Goal: Task Accomplishment & Management: Manage account settings

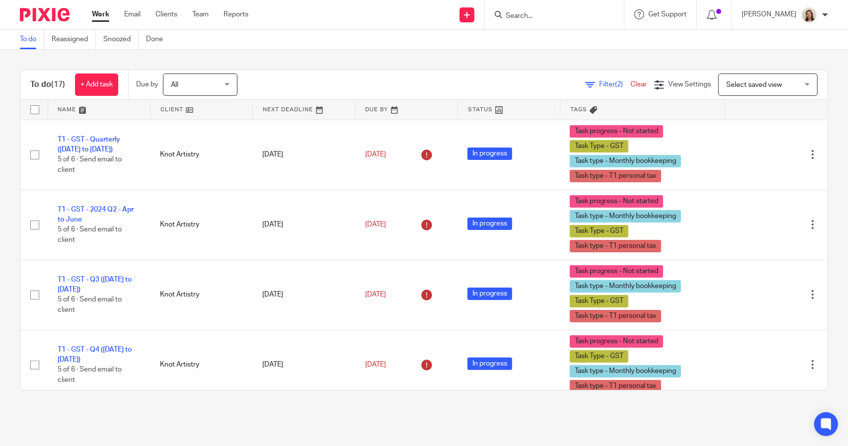
scroll to position [822, 0]
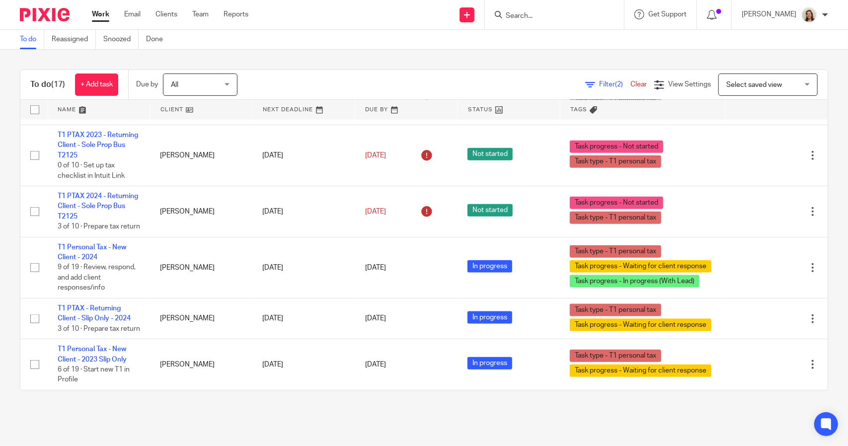
click at [599, 82] on span "Filter (2)" at bounding box center [614, 84] width 31 height 7
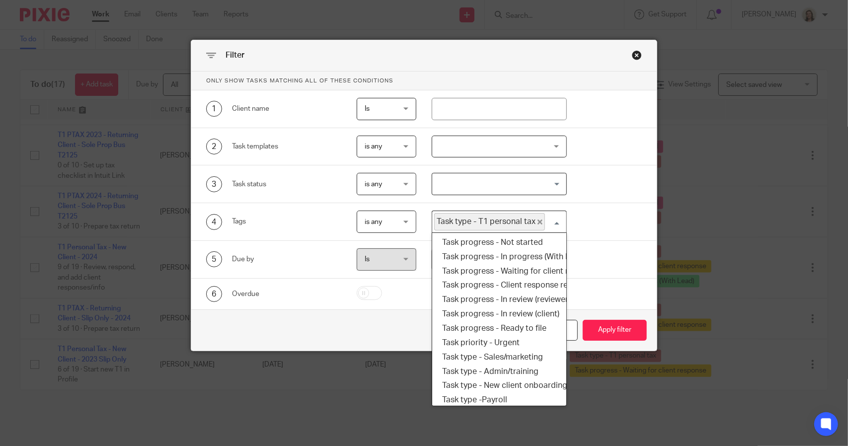
click at [537, 219] on span "Task type - T1 personal tax" at bounding box center [489, 221] width 111 height 17
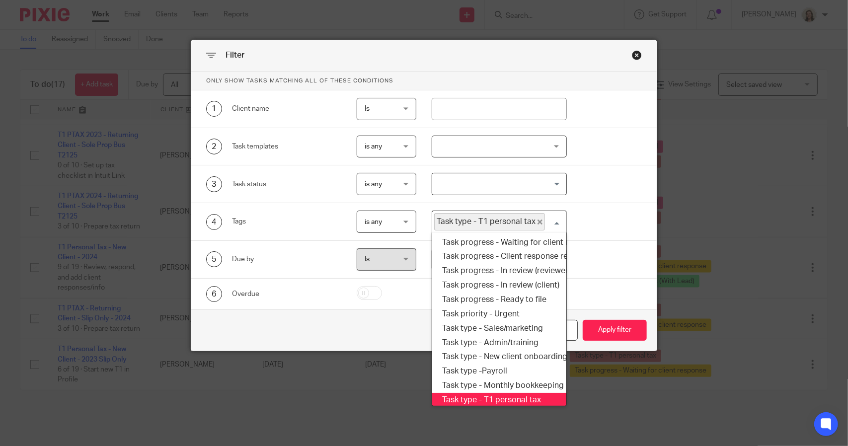
click at [537, 220] on icon "Deselect Task type - T1 personal tax" at bounding box center [539, 221] width 5 height 5
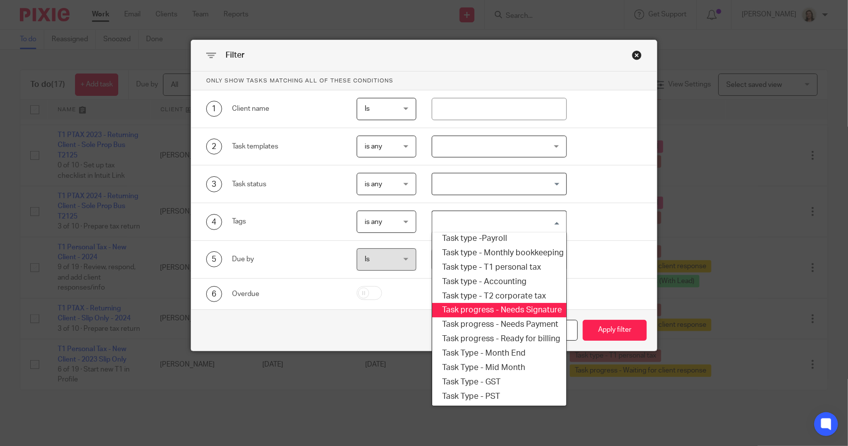
scroll to position [119, 0]
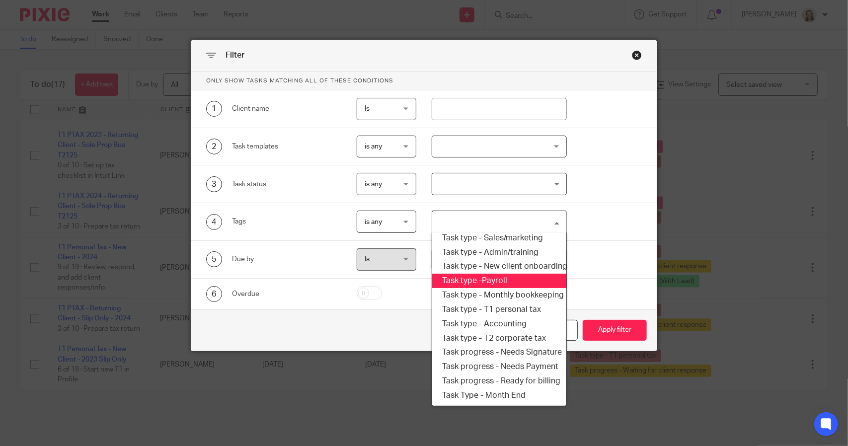
click at [489, 280] on li "Task type -Payroll" at bounding box center [499, 281] width 134 height 14
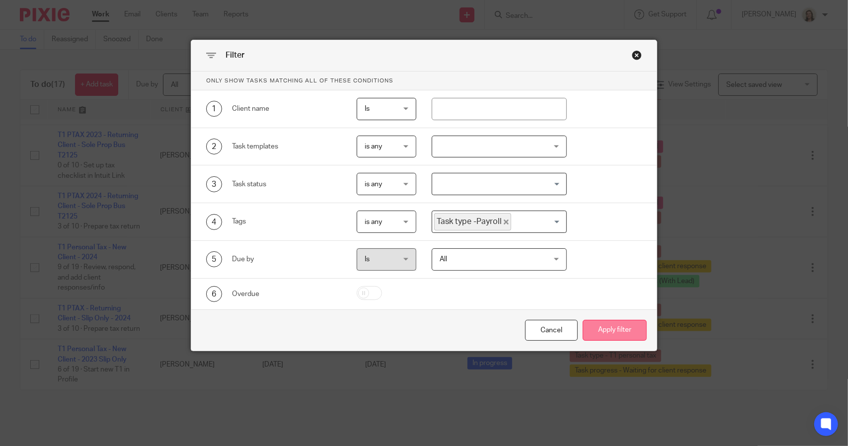
click at [620, 328] on button "Apply filter" at bounding box center [614, 330] width 64 height 21
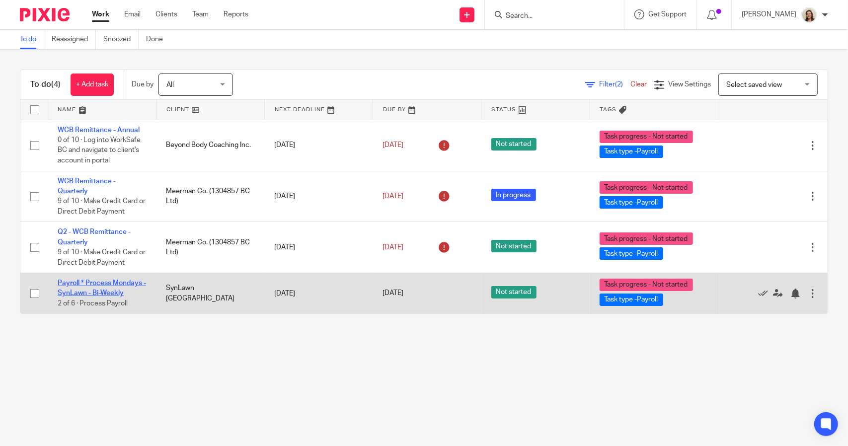
click at [121, 281] on link "Payroll * Process Mondays - SynLawn - Bi-Weekly" at bounding box center [102, 288] width 88 height 17
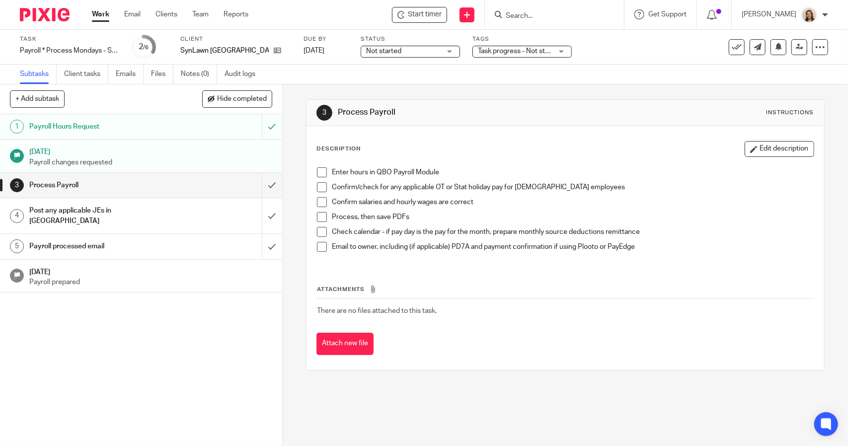
drag, startPoint x: 317, startPoint y: 171, endPoint x: 319, endPoint y: 176, distance: 5.2
click at [318, 171] on span at bounding box center [322, 172] width 10 height 10
click at [322, 187] on span at bounding box center [322, 187] width 10 height 10
click at [320, 204] on span at bounding box center [322, 202] width 10 height 10
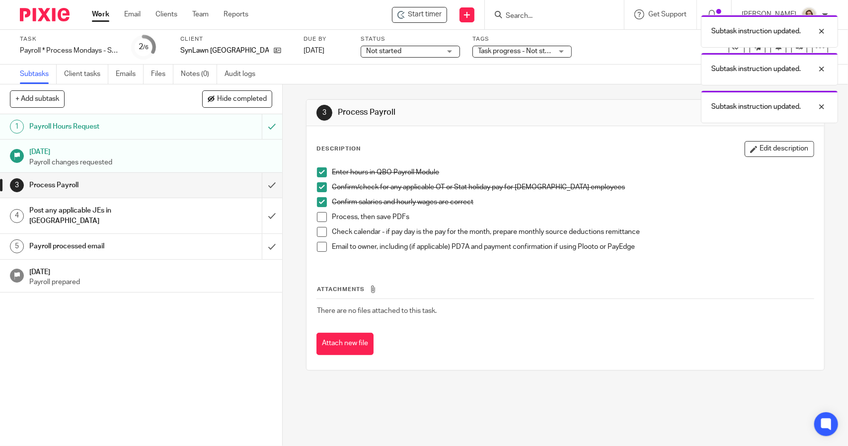
click at [321, 216] on span at bounding box center [322, 217] width 10 height 10
click at [319, 232] on span at bounding box center [322, 232] width 10 height 10
click at [320, 243] on span at bounding box center [322, 247] width 10 height 10
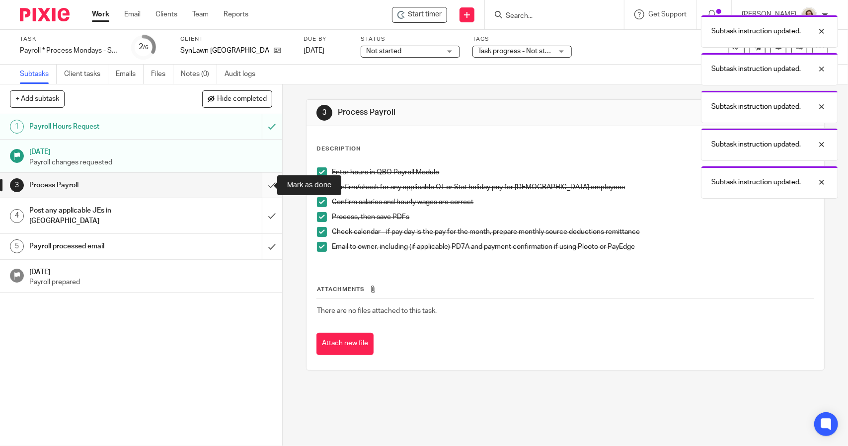
click at [262, 190] on input "submit" at bounding box center [141, 185] width 282 height 25
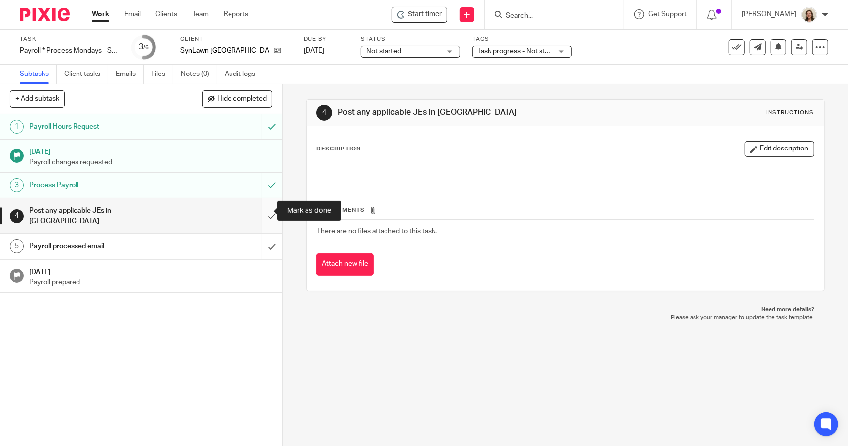
click at [260, 211] on input "submit" at bounding box center [141, 215] width 282 height 35
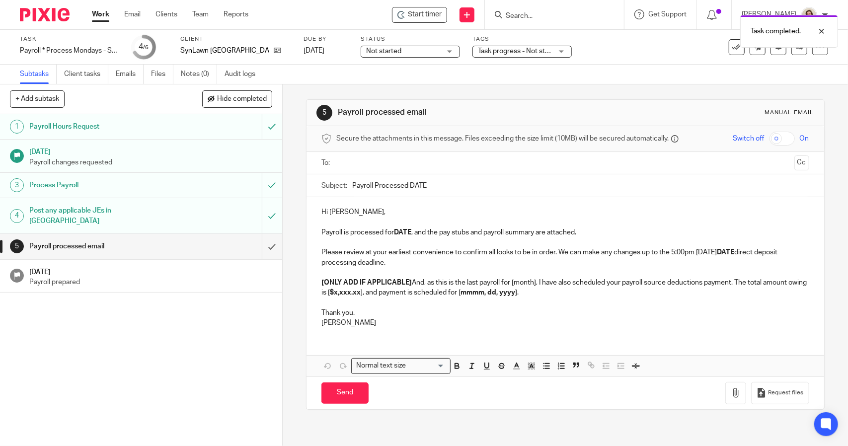
click at [435, 186] on input "Payroll Processed DATE" at bounding box center [580, 185] width 456 height 22
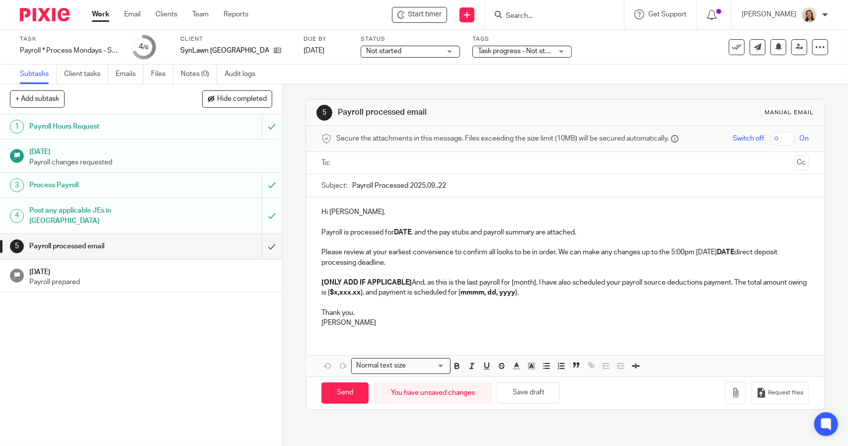
click at [436, 183] on input "Payroll Processed 2025.09..22" at bounding box center [580, 185] width 456 height 22
type input "Payroll Processed 2025.09.22"
click at [410, 227] on p "Payroll is processed for DATE , and the pay stubs and payroll summary are attac…" at bounding box center [564, 232] width 487 height 10
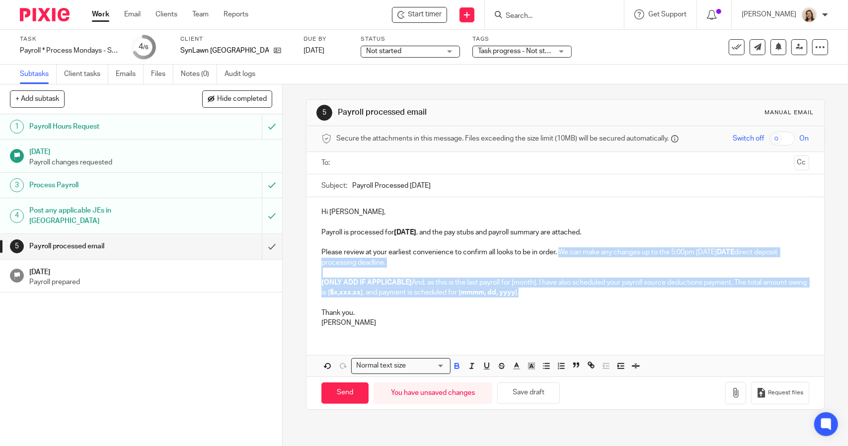
drag, startPoint x: 549, startPoint y: 288, endPoint x: 559, endPoint y: 256, distance: 34.2
click at [559, 256] on div "Hi Kris, Payroll is processed for 2025.09.22 , and the pay stubs and payroll su…" at bounding box center [564, 266] width 517 height 138
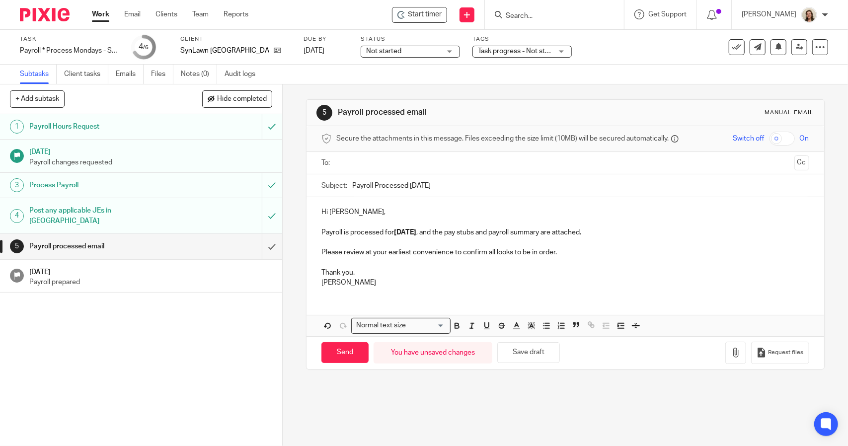
click at [355, 217] on p at bounding box center [564, 222] width 487 height 10
drag, startPoint x: 531, startPoint y: 359, endPoint x: 560, endPoint y: 359, distance: 28.8
click at [531, 359] on button "Save draft" at bounding box center [528, 352] width 63 height 21
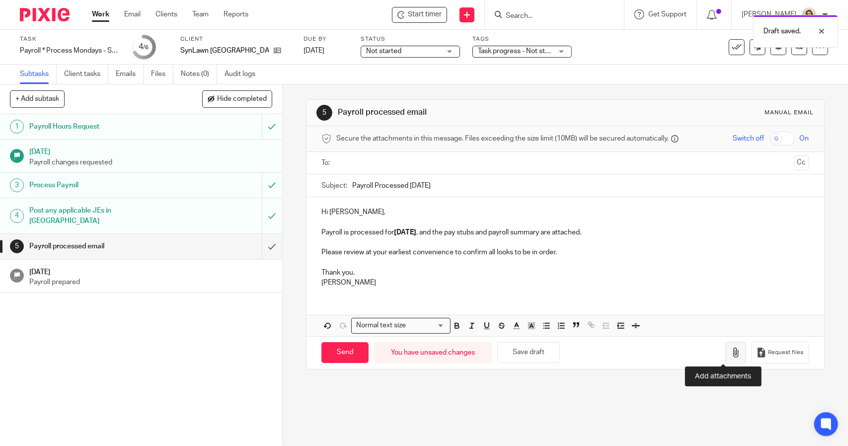
click at [730, 352] on icon "button" at bounding box center [735, 353] width 10 height 10
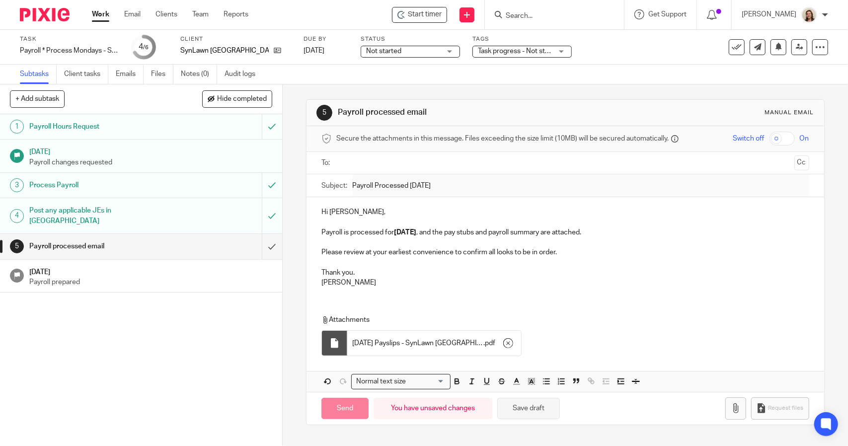
click at [533, 404] on button "Save draft" at bounding box center [528, 408] width 63 height 21
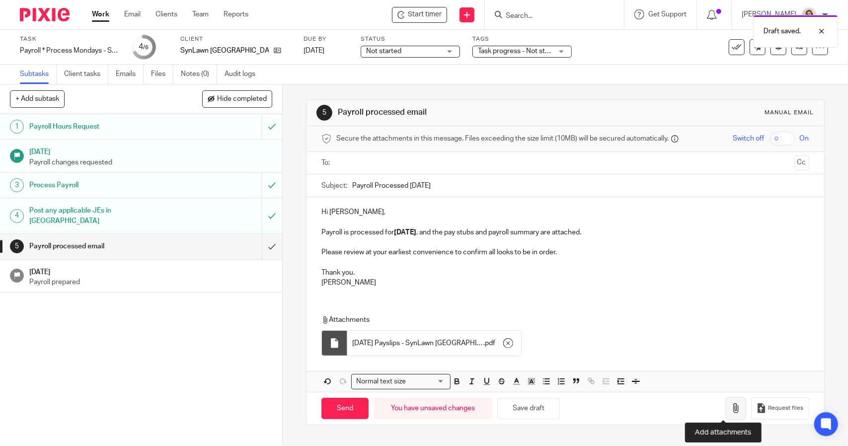
click at [730, 407] on icon "button" at bounding box center [735, 408] width 10 height 10
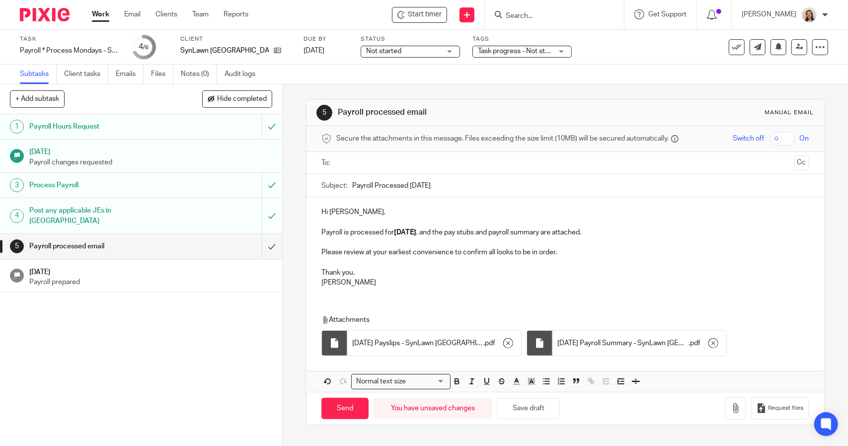
click at [314, 253] on div "Hi Kris, Payroll is processed for 2025.09.22 , and the pay stubs and payroll su…" at bounding box center [564, 246] width 517 height 98
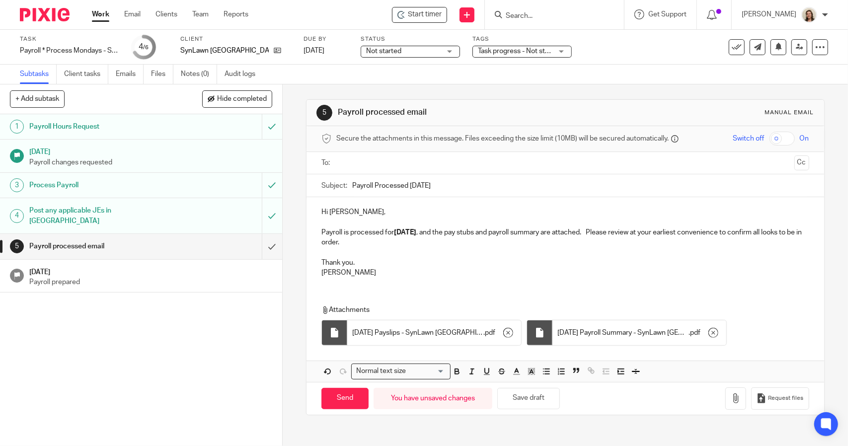
click at [370, 241] on p "Payroll is processed for 2025.09.22 , and the pay stubs and payroll summary are…" at bounding box center [564, 237] width 487 height 20
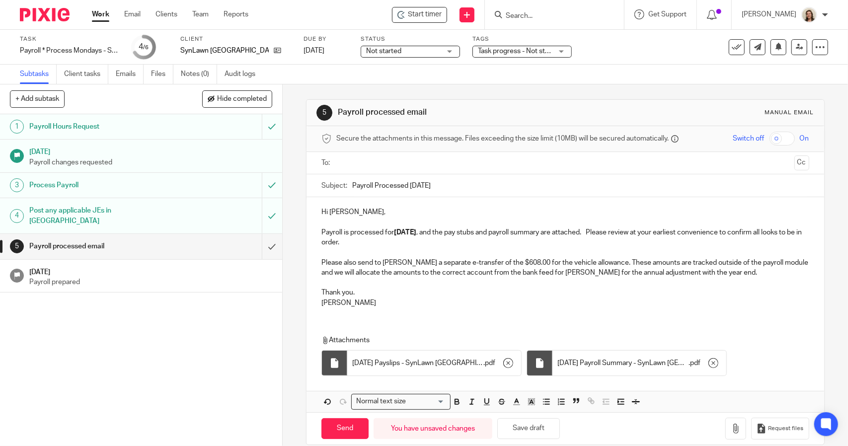
click at [551, 272] on p "Please also send to Tyler a separate e-transfer of the $608.00 for the vehicle …" at bounding box center [564, 268] width 487 height 20
click at [677, 271] on p "Please also send to Tyler a separate e-transfer of the $608.00 for the vehicle …" at bounding box center [564, 268] width 487 height 20
click at [306, 305] on div "Hi Kris, Payroll is processed for 2025.09.22 , and the pay stubs and payroll su…" at bounding box center [564, 256] width 517 height 118
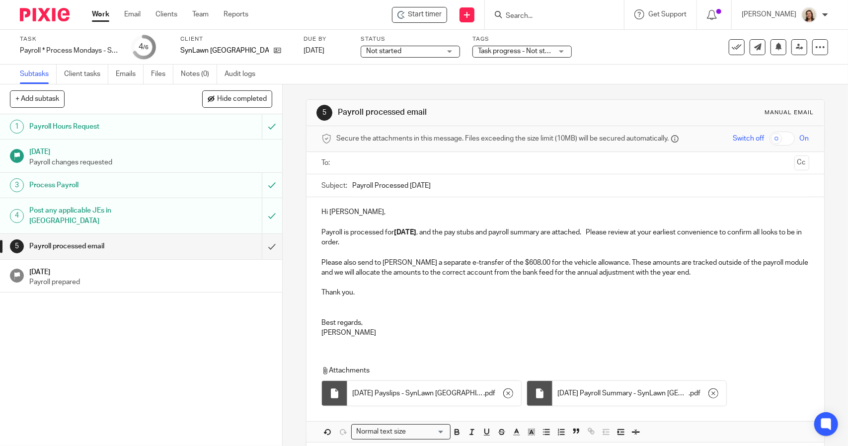
click at [392, 160] on input "text" at bounding box center [565, 162] width 450 height 11
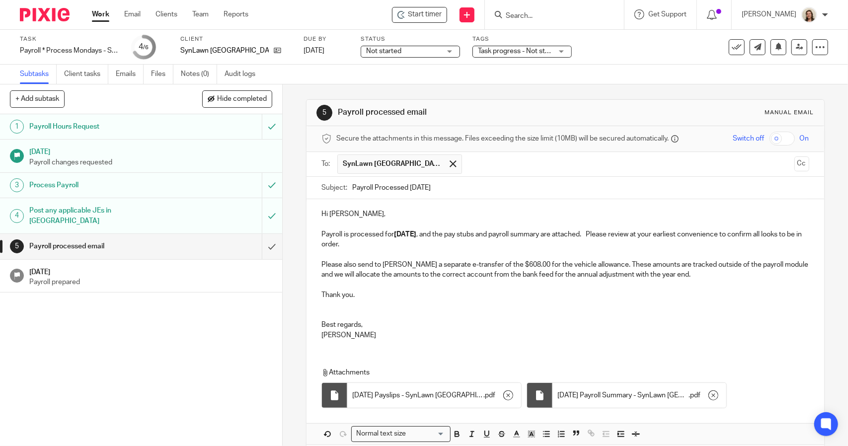
click at [358, 211] on p "Hi Kris," at bounding box center [564, 214] width 487 height 10
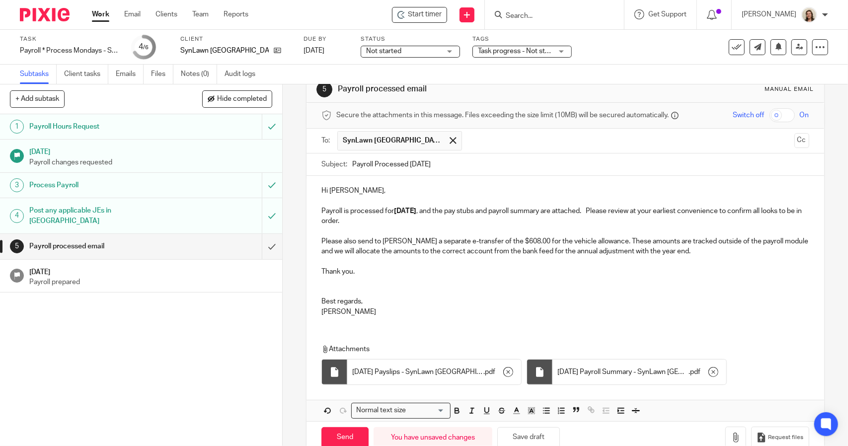
scroll to position [44, 0]
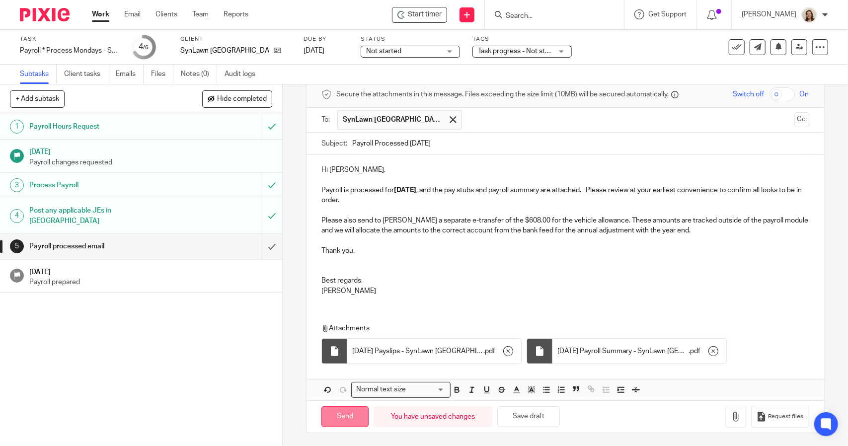
click at [339, 418] on input "Send" at bounding box center [344, 416] width 47 height 21
type input "Sent"
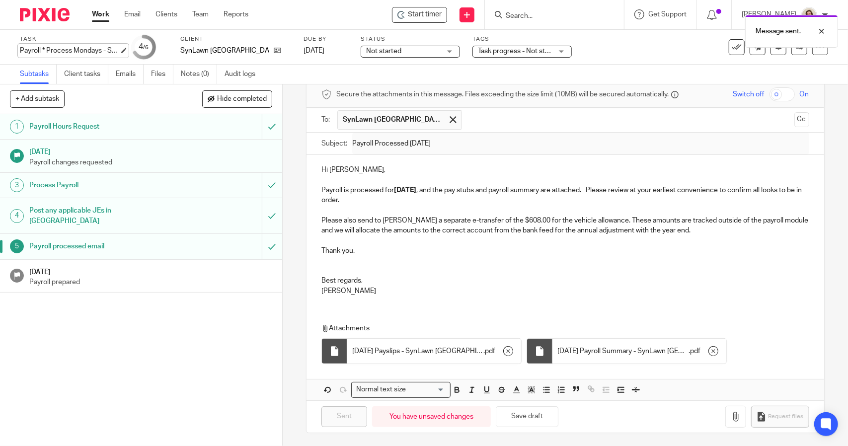
click at [48, 50] on div "Payroll * Process Mondays - SynLawn - Bi-Weekly Save Payroll * Process Mondays …" at bounding box center [69, 51] width 99 height 10
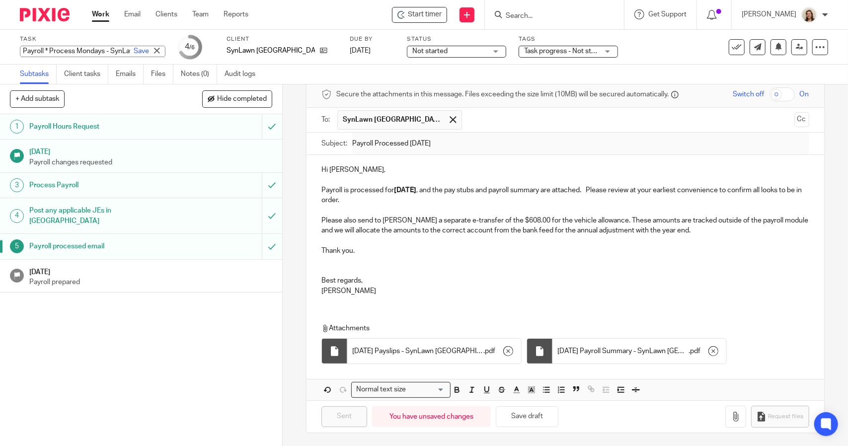
scroll to position [0, 0]
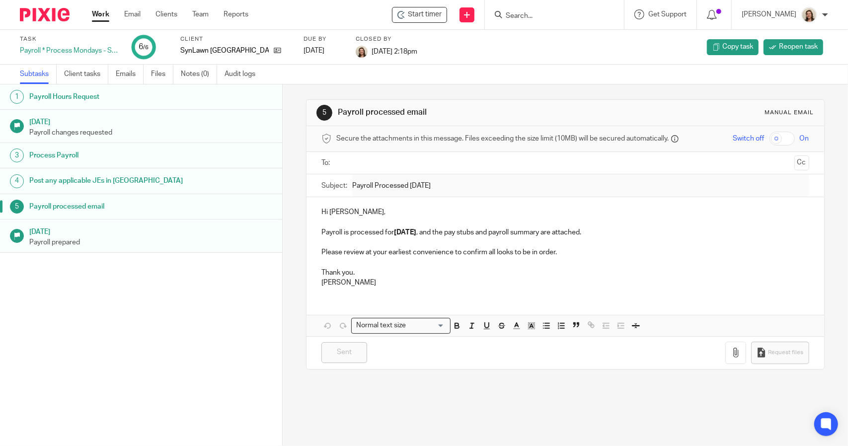
click at [101, 14] on link "Work" at bounding box center [100, 14] width 17 height 10
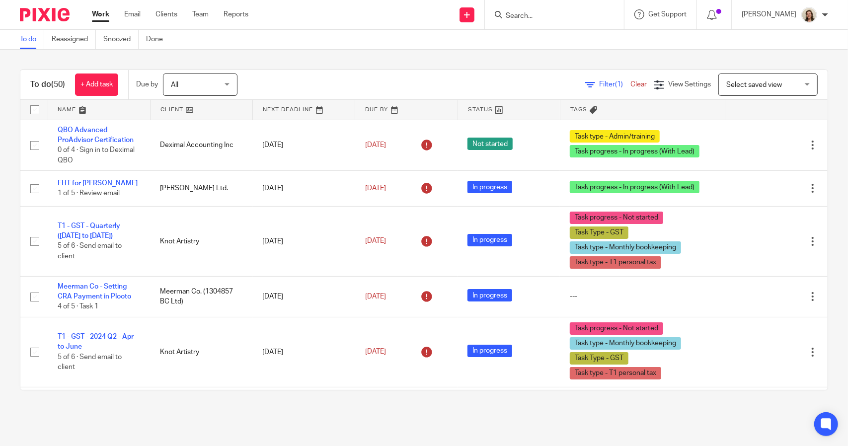
click at [599, 84] on span "Filter (1)" at bounding box center [614, 84] width 31 height 7
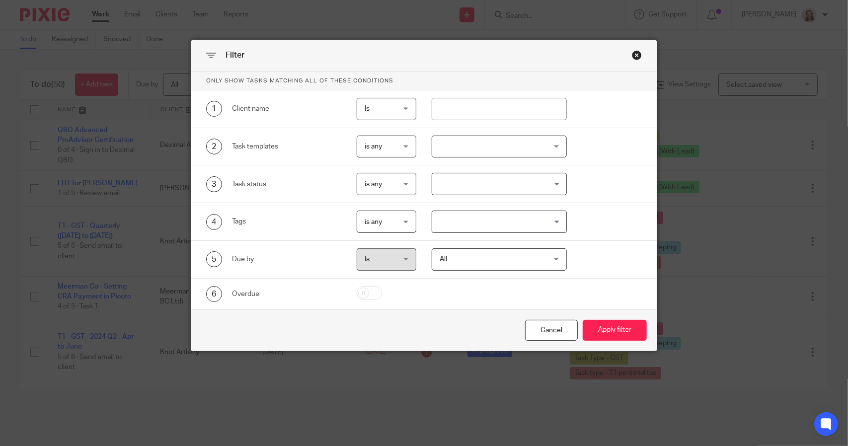
click at [510, 216] on input "Search for option" at bounding box center [496, 221] width 127 height 17
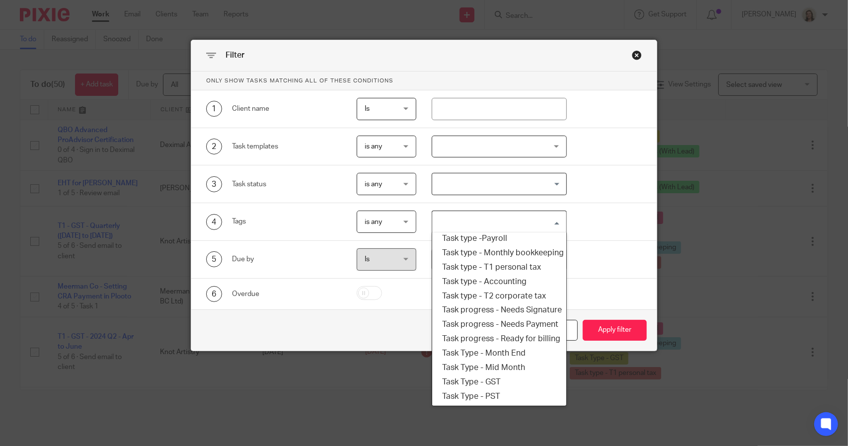
scroll to position [119, 0]
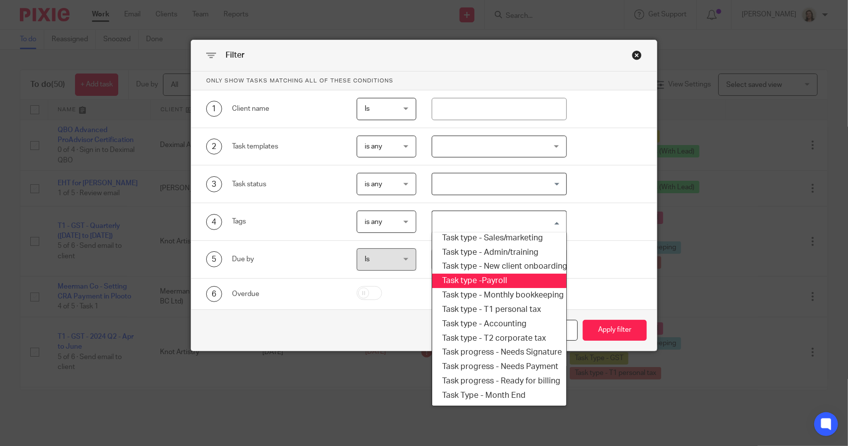
click at [495, 278] on li "Task type -Payroll" at bounding box center [499, 281] width 134 height 14
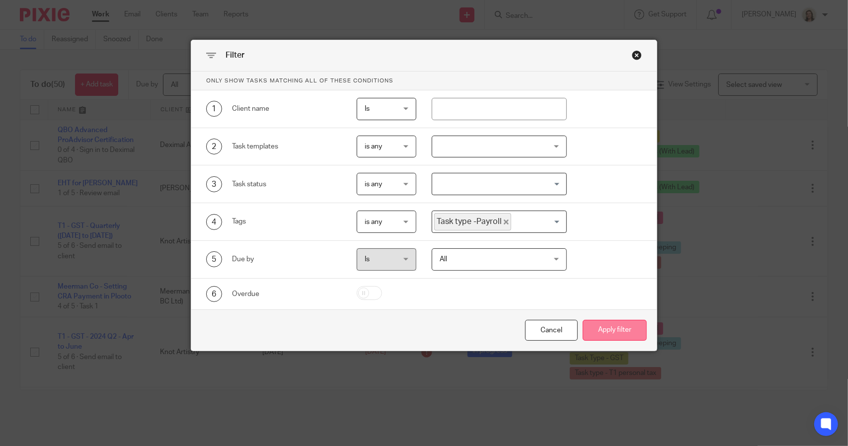
click at [615, 325] on button "Apply filter" at bounding box center [614, 330] width 64 height 21
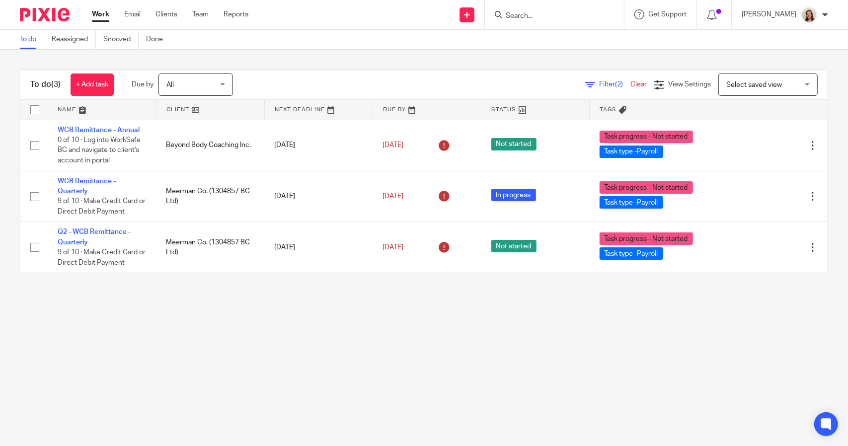
click at [615, 85] on span "(2)" at bounding box center [619, 84] width 8 height 7
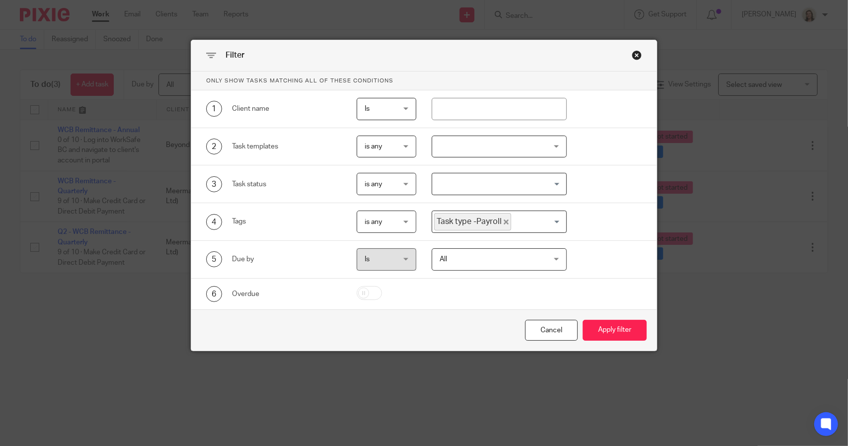
click at [503, 220] on icon "Deselect Task type -Payroll" at bounding box center [505, 221] width 5 height 5
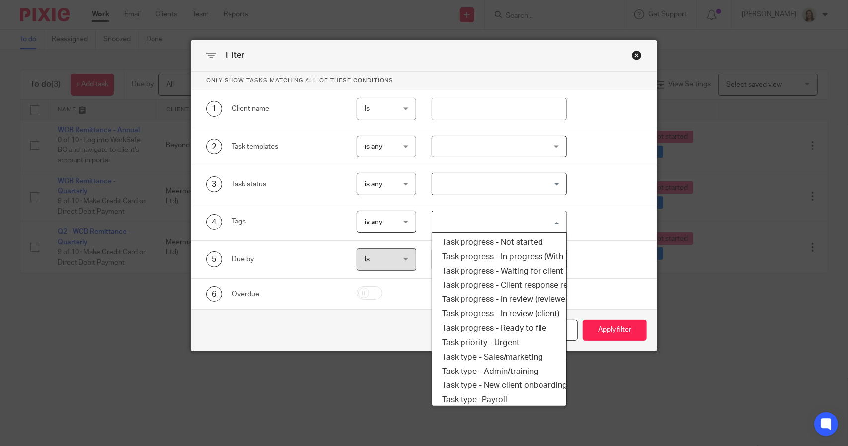
click at [507, 219] on input "Search for option" at bounding box center [496, 221] width 127 height 17
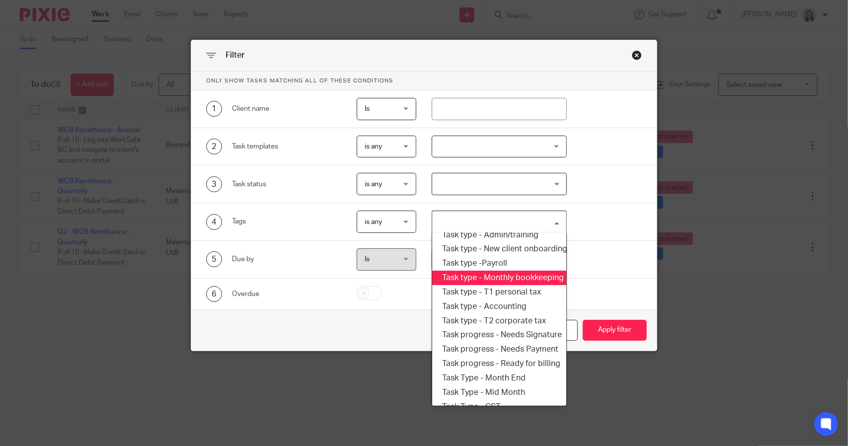
scroll to position [169, 0]
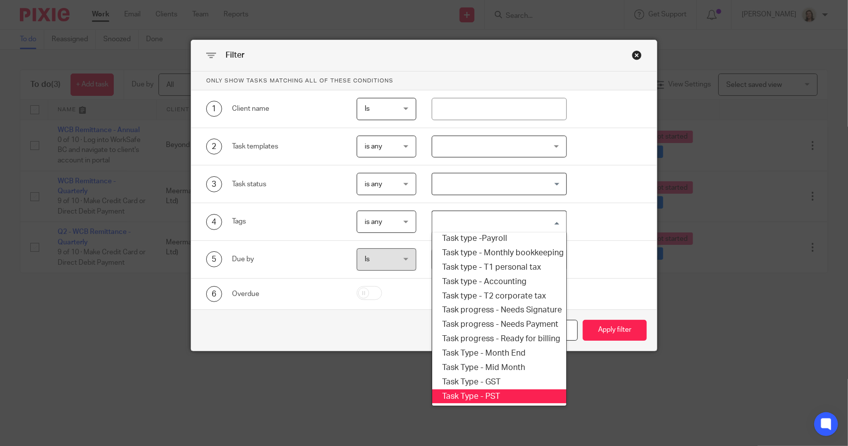
click at [486, 389] on li "Task Type - PST" at bounding box center [499, 396] width 134 height 14
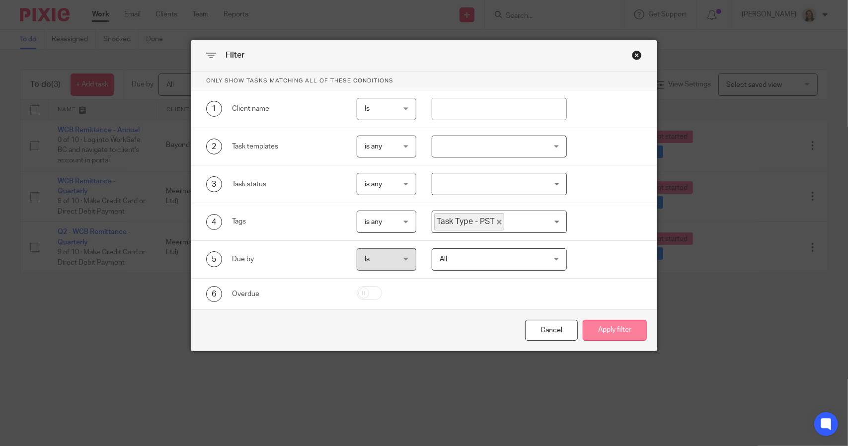
click at [625, 327] on button "Apply filter" at bounding box center [614, 330] width 64 height 21
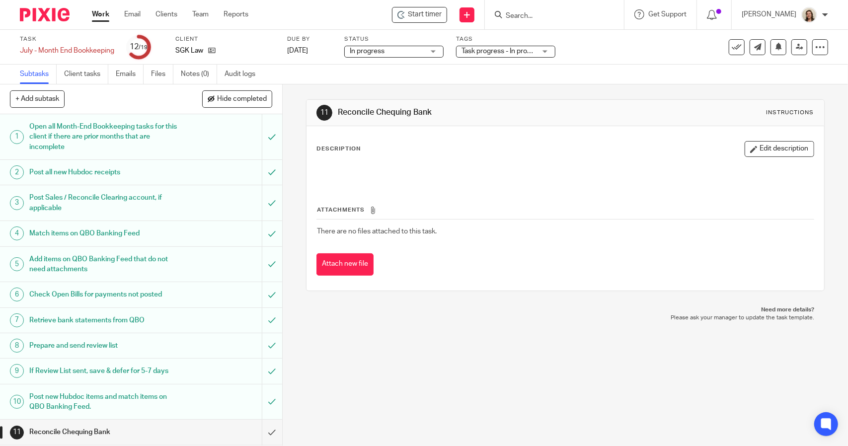
scroll to position [201, 0]
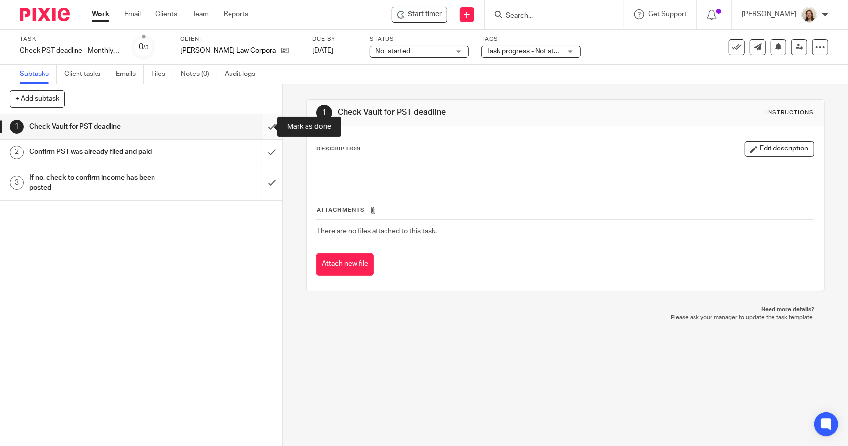
click at [261, 125] on input "submit" at bounding box center [141, 126] width 282 height 25
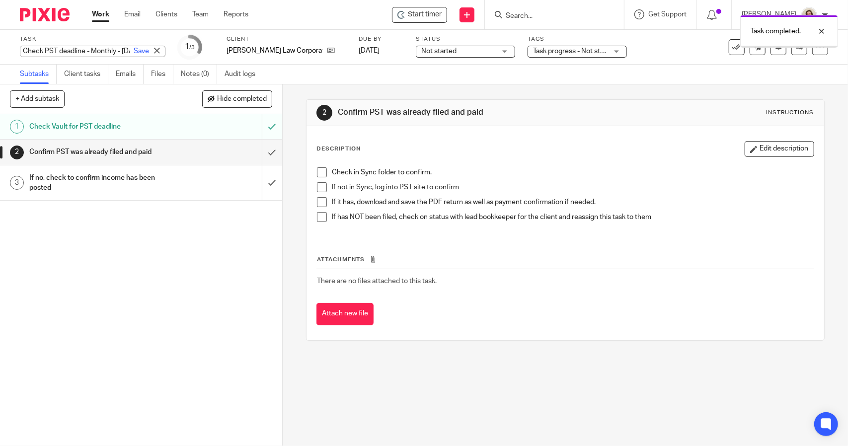
click at [72, 48] on div "Check PST deadline - Monthly - [DATE] Save Check PST deadline - Monthly - [DATE]" at bounding box center [92, 51] width 145 height 11
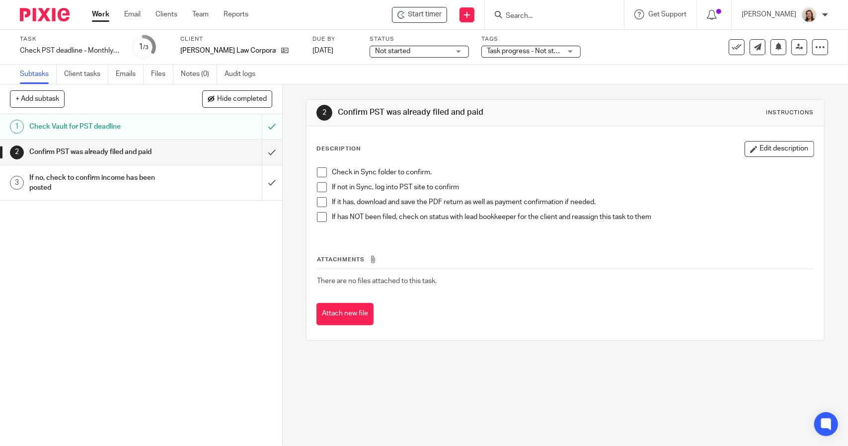
click at [320, 173] on span at bounding box center [322, 172] width 10 height 10
click at [322, 186] on span at bounding box center [322, 187] width 10 height 10
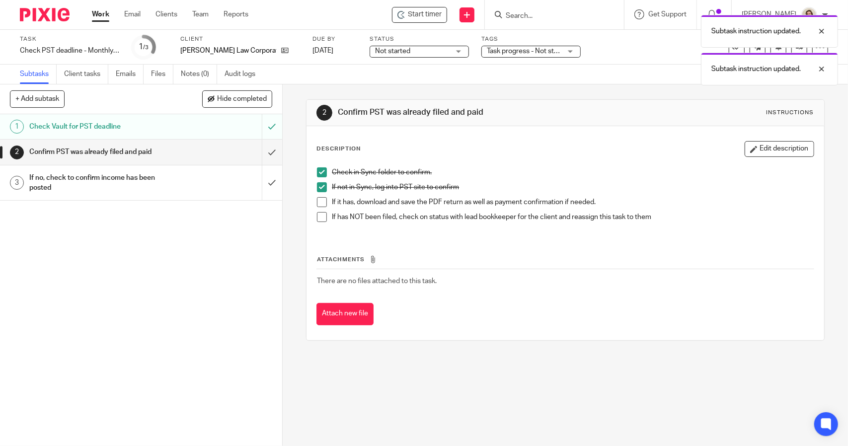
click at [320, 202] on span at bounding box center [322, 202] width 10 height 10
click at [319, 215] on span at bounding box center [322, 217] width 10 height 10
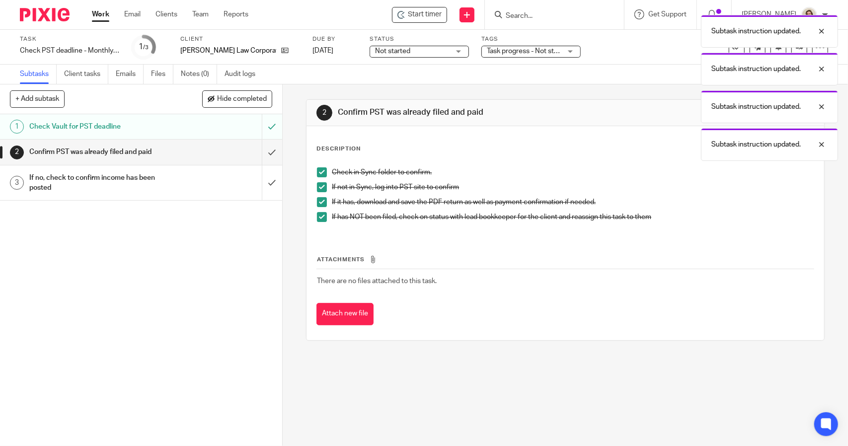
click at [409, 50] on span "Not started" at bounding box center [412, 51] width 74 height 10
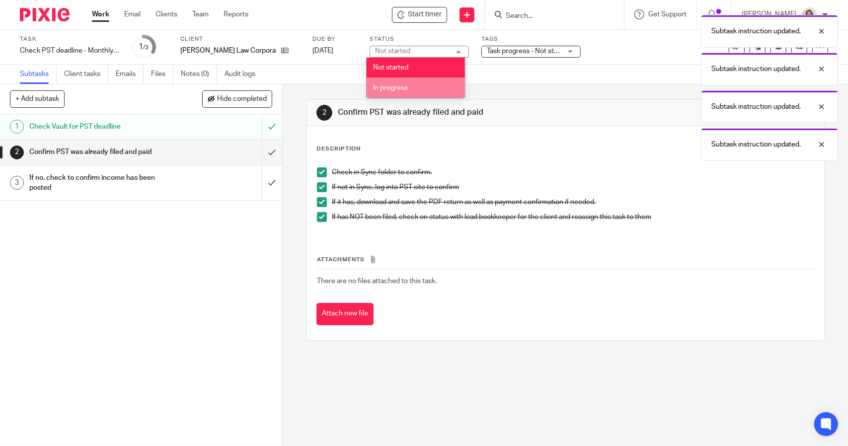
click at [410, 89] on li "In progress" at bounding box center [415, 87] width 98 height 20
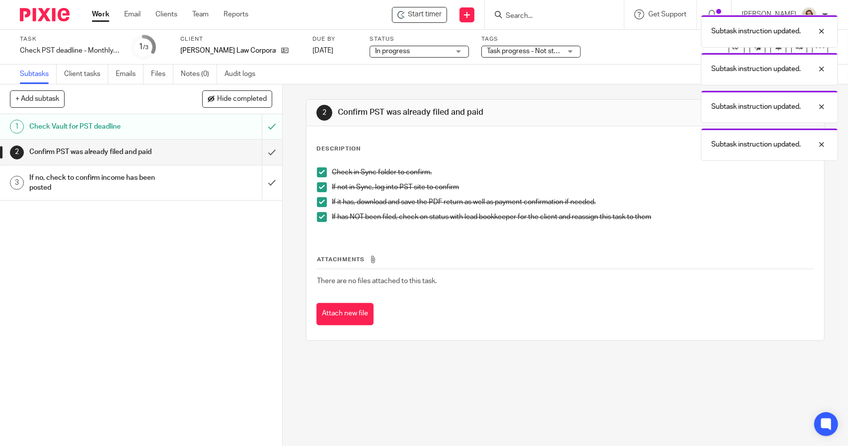
click at [408, 68] on div "Subtasks Client tasks Emails Files Notes (0) Audit logs" at bounding box center [424, 75] width 848 height 20
click at [523, 47] on div "Subtask instruction updated. Subtask instruction updated. Subtask instruction u…" at bounding box center [631, 85] width 414 height 151
click at [525, 52] on div "Subtask instruction updated. Subtask instruction updated. Subtask instruction u…" at bounding box center [631, 85] width 414 height 151
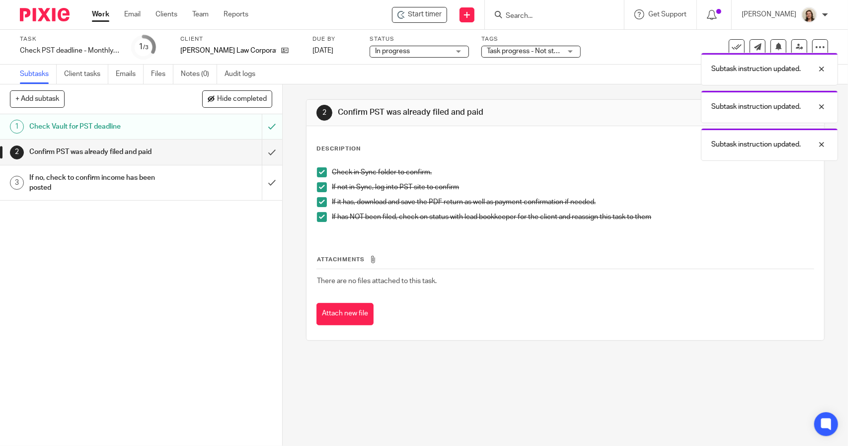
click at [525, 52] on div "Subtask instruction updated. Subtask instruction updated. Subtask instruction u…" at bounding box center [631, 85] width 414 height 151
click at [525, 52] on div "Subtask instruction updated. Subtask instruction updated. Subtask instruction u…" at bounding box center [631, 85] width 414 height 150
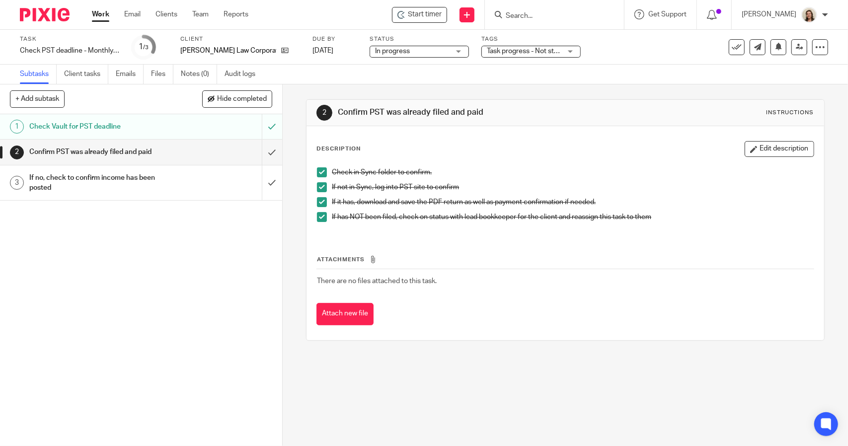
click at [525, 52] on span "Task progress - Not started + 2" at bounding box center [534, 51] width 94 height 7
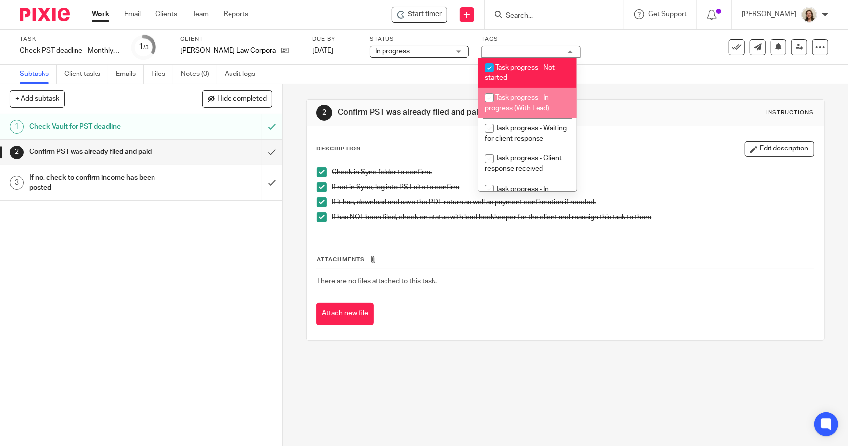
click at [534, 96] on span "Task progress - In progress (With Lead)" at bounding box center [517, 102] width 65 height 17
checkbox input "true"
click at [530, 76] on li "Task progress - Not started" at bounding box center [527, 73] width 98 height 30
checkbox input "false"
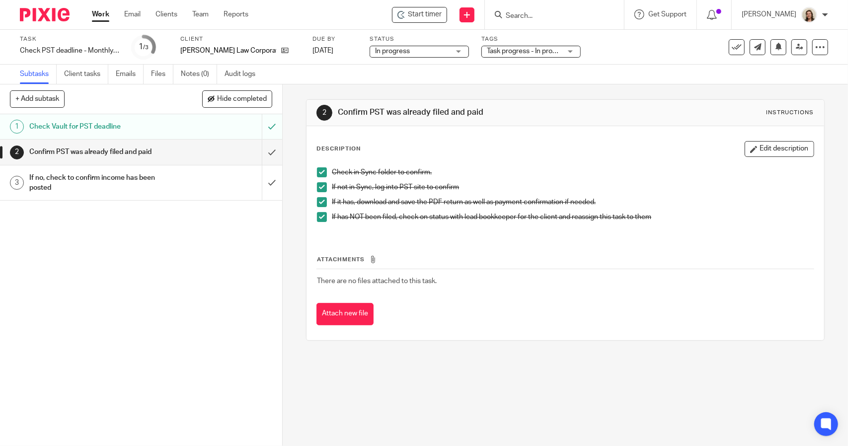
drag, startPoint x: 623, startPoint y: 76, endPoint x: 479, endPoint y: 91, distance: 144.8
click at [623, 75] on div "Subtasks Client tasks Emails Files Notes (0) Audit logs" at bounding box center [424, 75] width 848 height 20
click at [259, 150] on input "submit" at bounding box center [141, 152] width 282 height 25
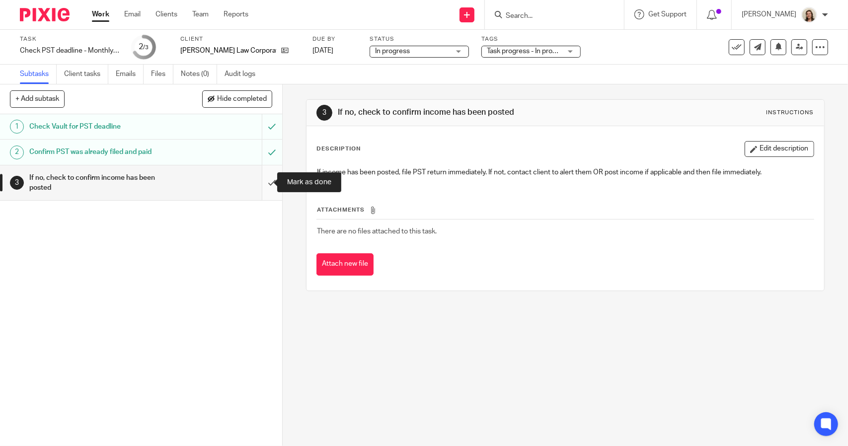
click at [258, 186] on input "submit" at bounding box center [141, 182] width 282 height 35
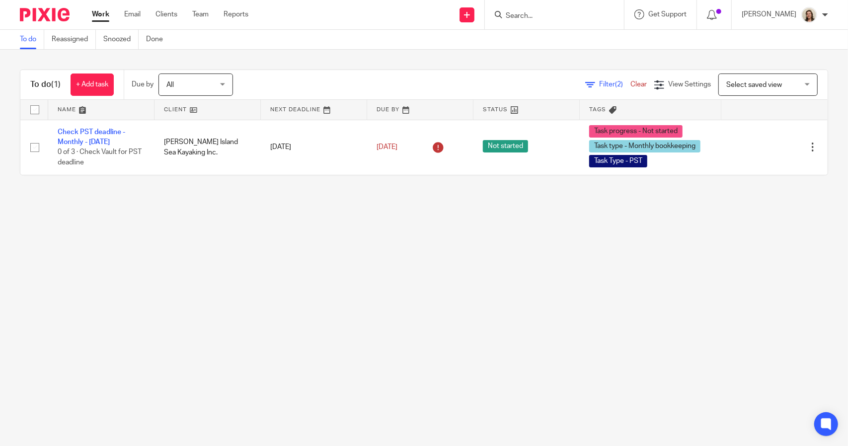
click at [599, 84] on span "Filter (2)" at bounding box center [614, 84] width 31 height 7
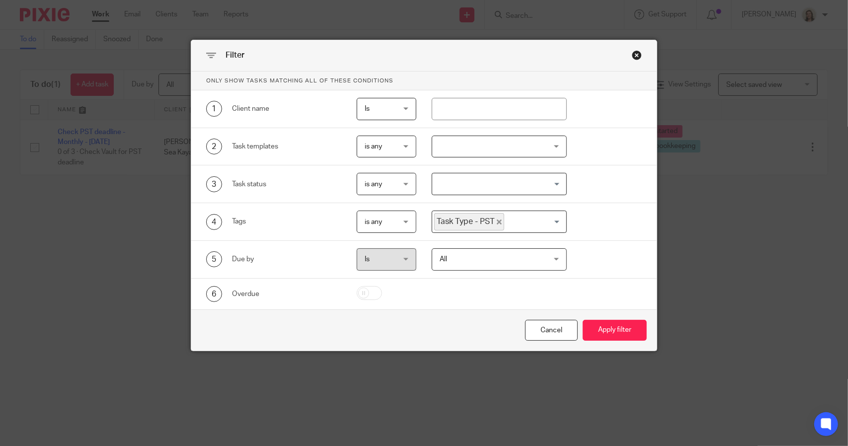
click at [497, 219] on icon "Deselect Task Type - PST" at bounding box center [499, 221] width 5 height 5
click at [494, 219] on input "Search for option" at bounding box center [496, 221] width 127 height 17
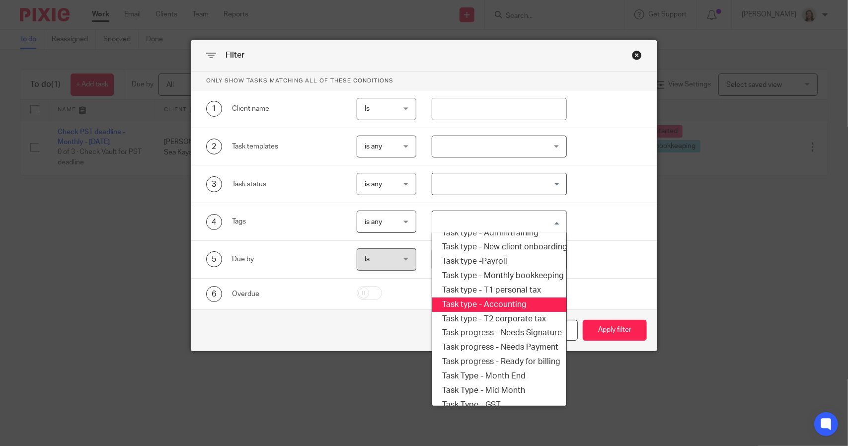
scroll to position [169, 0]
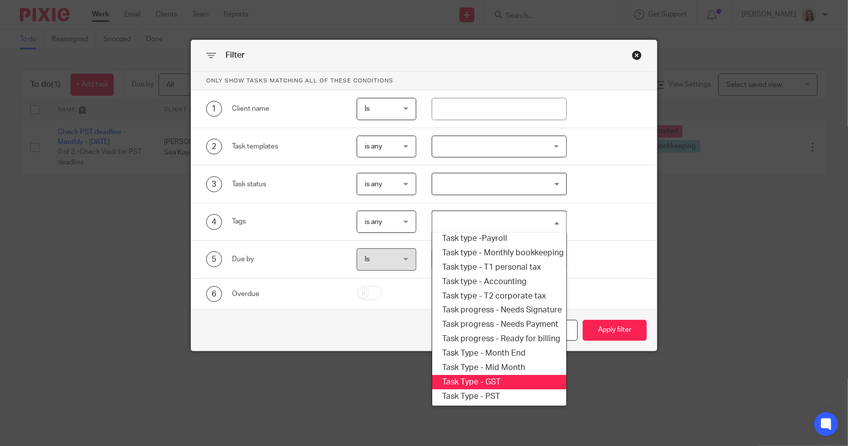
click at [509, 375] on li "Task Type - GST" at bounding box center [499, 382] width 134 height 14
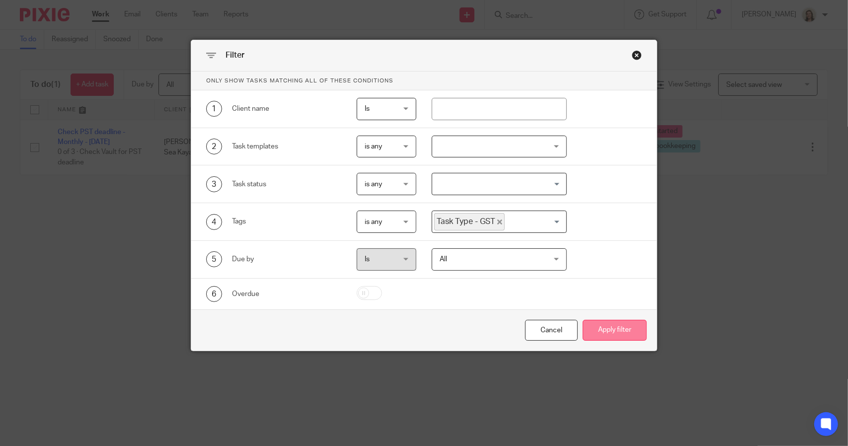
click at [593, 336] on button "Apply filter" at bounding box center [614, 330] width 64 height 21
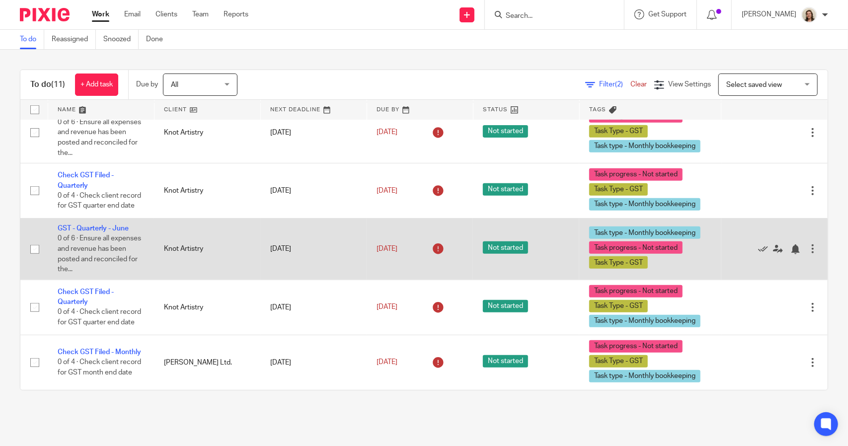
scroll to position [456, 0]
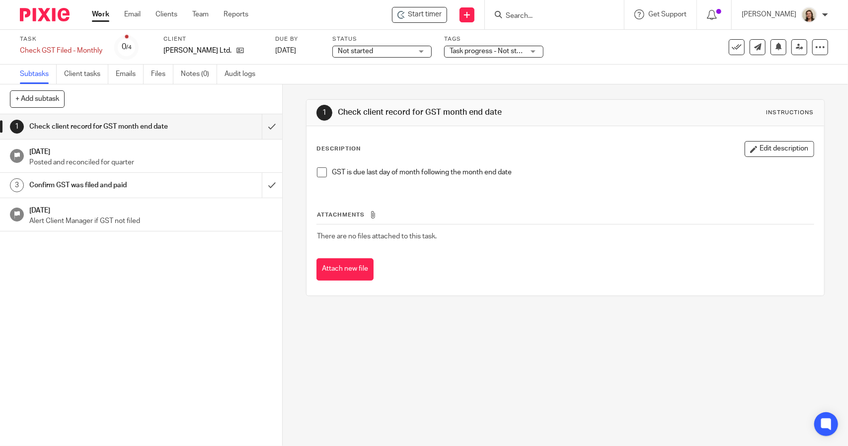
click at [317, 171] on span at bounding box center [322, 172] width 10 height 10
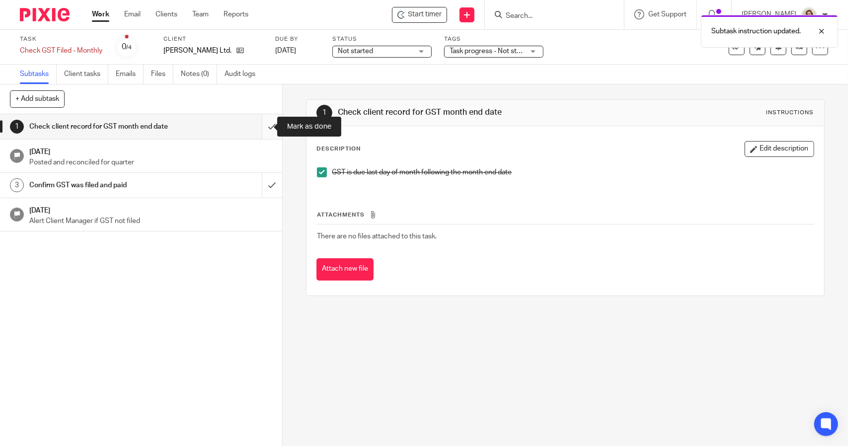
click at [262, 128] on input "submit" at bounding box center [141, 126] width 282 height 25
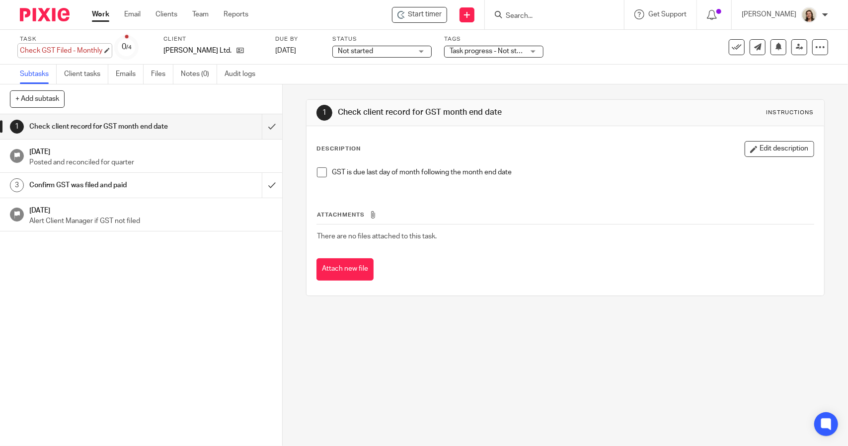
click at [71, 51] on div "Check GST Filed - Monthly Save Check GST Filed - Monthly" at bounding box center [61, 51] width 82 height 10
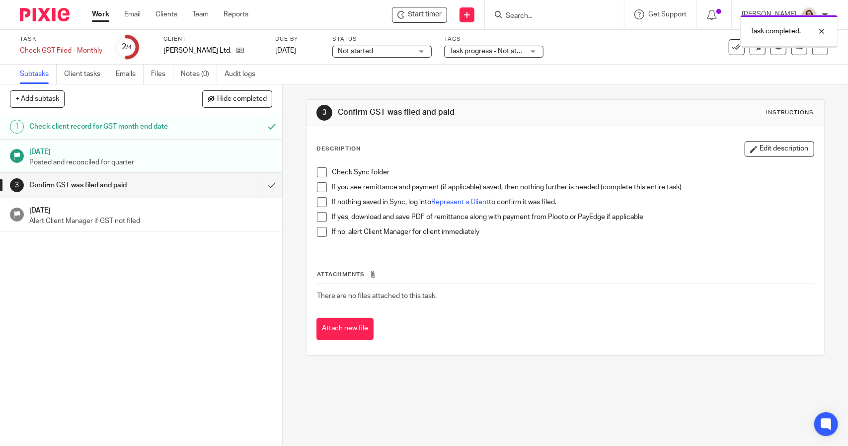
click at [318, 172] on span at bounding box center [322, 172] width 10 height 10
click at [317, 188] on span at bounding box center [322, 187] width 10 height 10
click at [319, 201] on span at bounding box center [322, 202] width 10 height 10
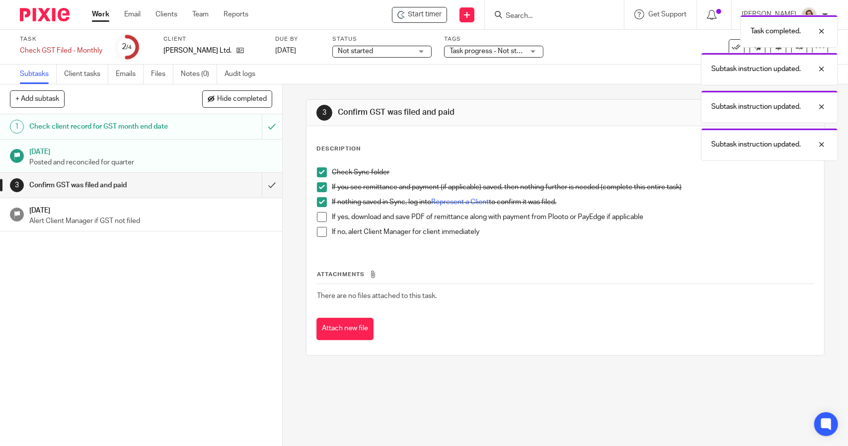
drag, startPoint x: 319, startPoint y: 214, endPoint x: 319, endPoint y: 221, distance: 7.0
click at [319, 215] on span at bounding box center [322, 217] width 10 height 10
click at [319, 233] on span at bounding box center [322, 232] width 10 height 10
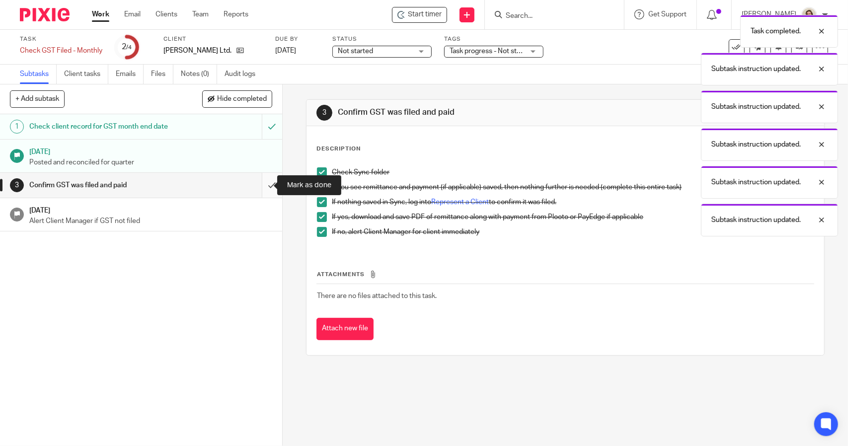
click at [264, 182] on input "submit" at bounding box center [141, 185] width 282 height 25
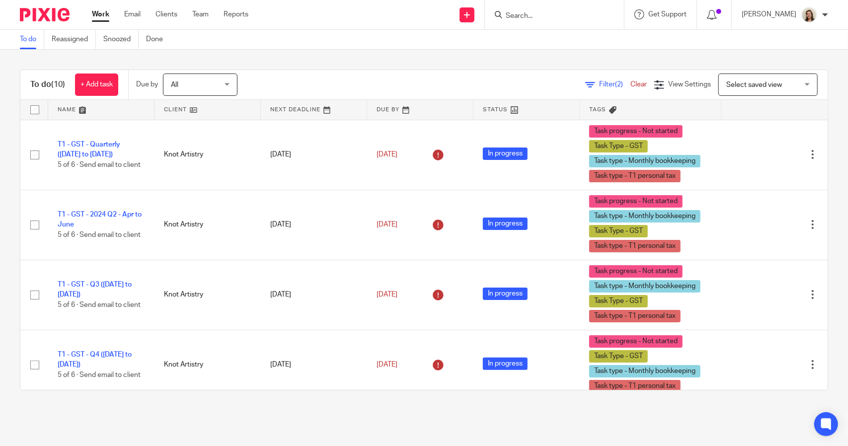
click at [599, 83] on span "Filter (2)" at bounding box center [614, 84] width 31 height 7
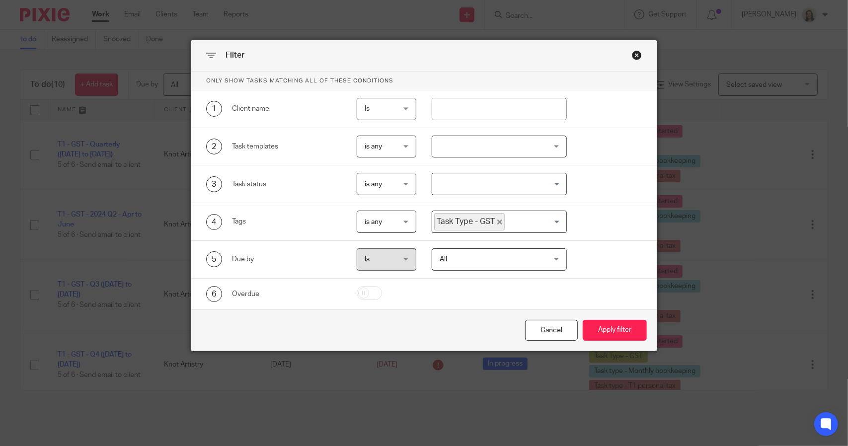
click at [497, 219] on icon "Deselect Task Type - GST" at bounding box center [499, 221] width 5 height 5
click at [495, 221] on input "Search for option" at bounding box center [496, 221] width 127 height 17
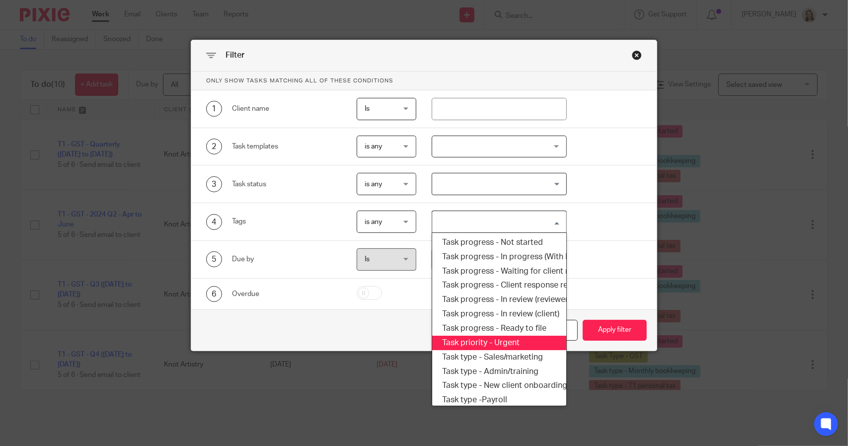
click at [501, 339] on li "Task priority - Urgent" at bounding box center [499, 343] width 134 height 14
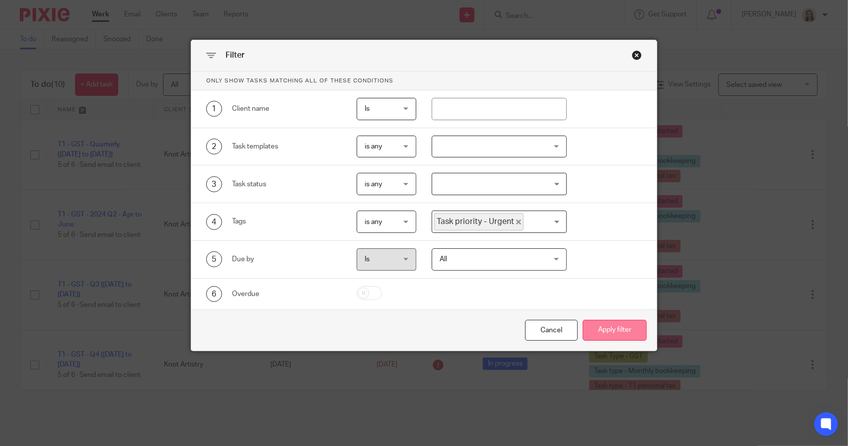
click at [589, 324] on button "Apply filter" at bounding box center [614, 330] width 64 height 21
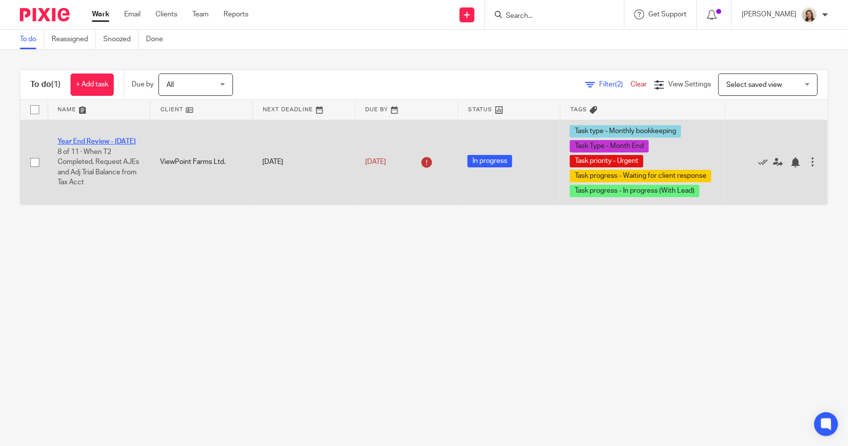
click at [124, 138] on link "Year End Review - April 2025" at bounding box center [97, 141] width 78 height 7
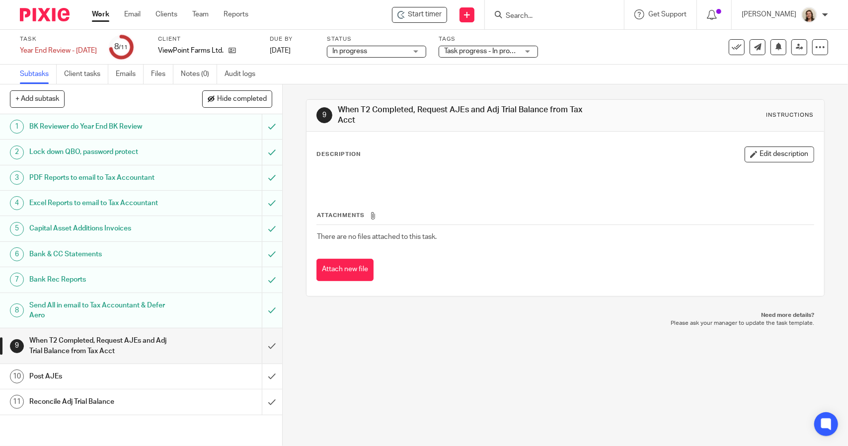
click at [521, 44] on div "Tags Task progress - In progress (With Lead) + 4 Task progress - Not started Ta…" at bounding box center [487, 47] width 99 height 24
click at [525, 51] on span "Task progress - In progress (With Lead) + 4" at bounding box center [509, 51] width 131 height 7
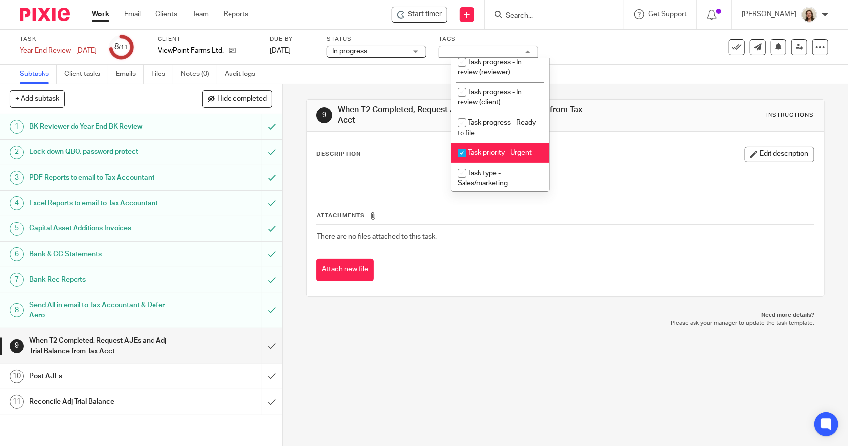
scroll to position [149, 0]
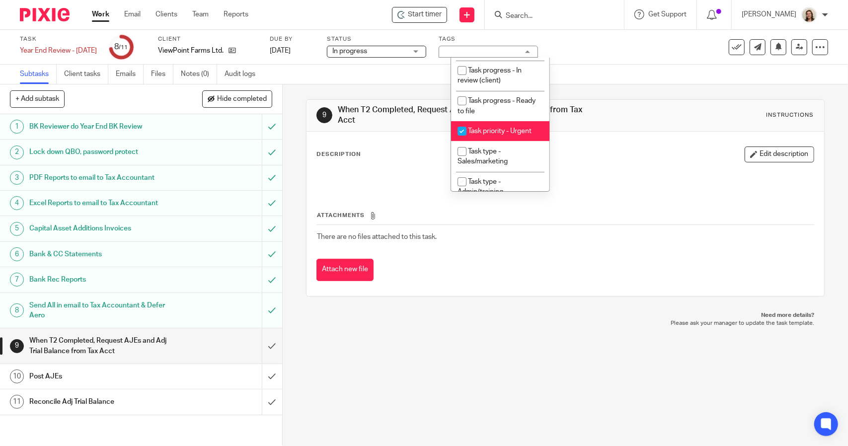
click at [506, 135] on span "Task priority - Urgent" at bounding box center [500, 131] width 64 height 7
checkbox input "false"
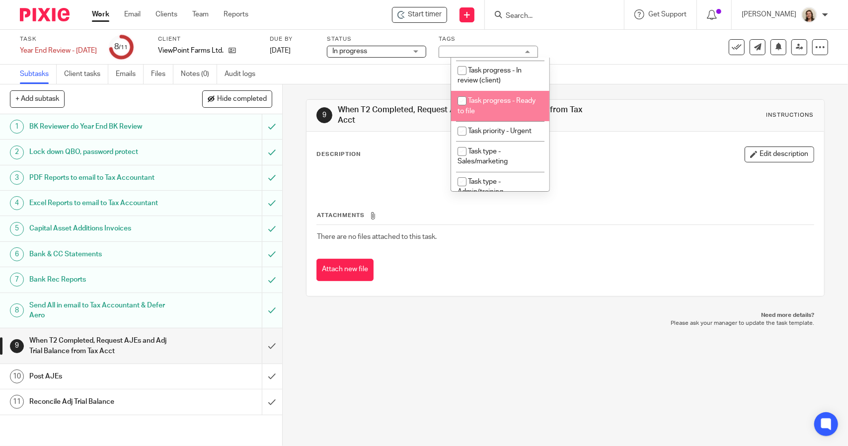
click at [600, 93] on div "9 When T2 Completed, Request AJEs and Adj Trial Balance from Tax Acct Instructi…" at bounding box center [565, 197] width 518 height 227
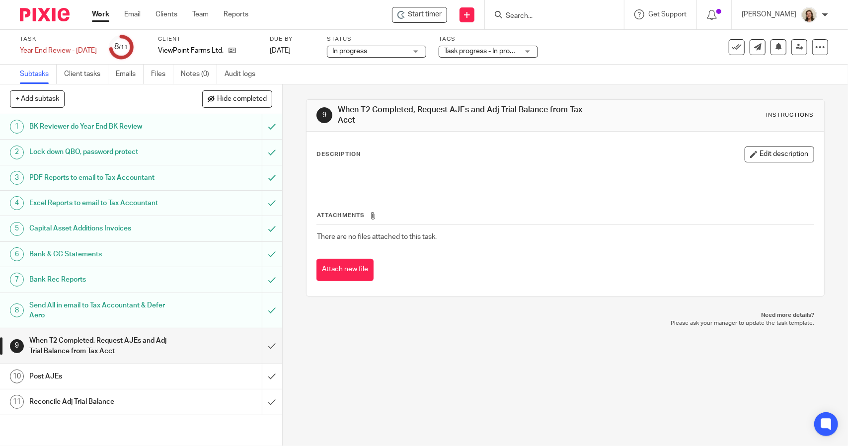
click at [102, 15] on link "Work" at bounding box center [100, 14] width 17 height 10
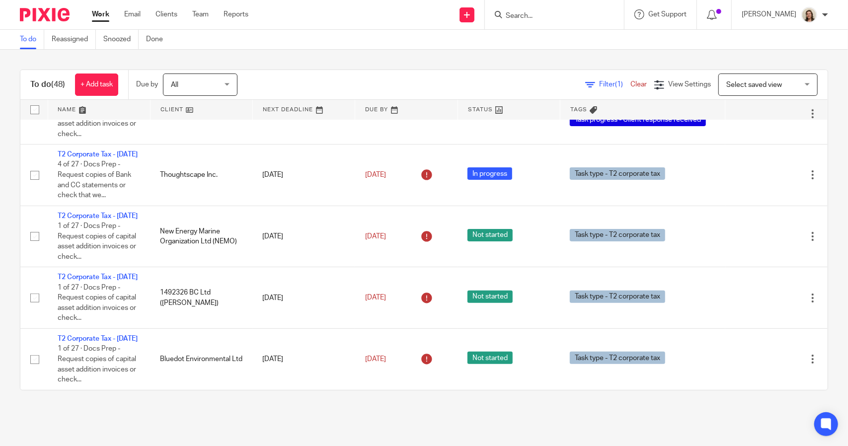
scroll to position [2816, 0]
click at [615, 85] on span "(1)" at bounding box center [619, 84] width 8 height 7
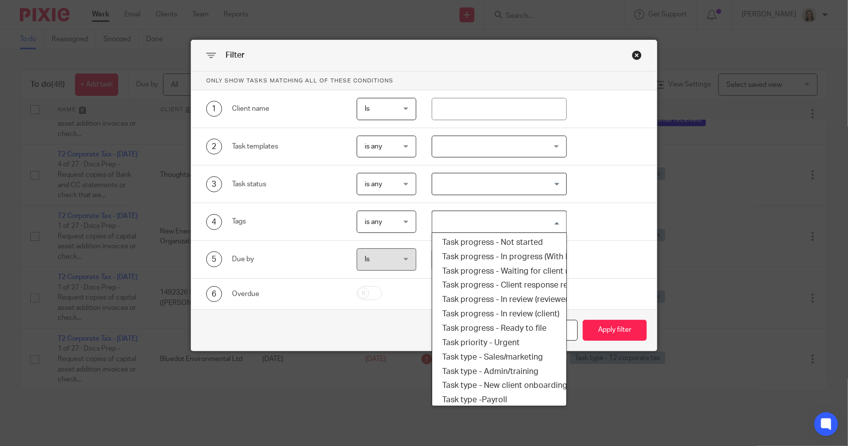
click at [538, 218] on input "Search for option" at bounding box center [496, 221] width 127 height 17
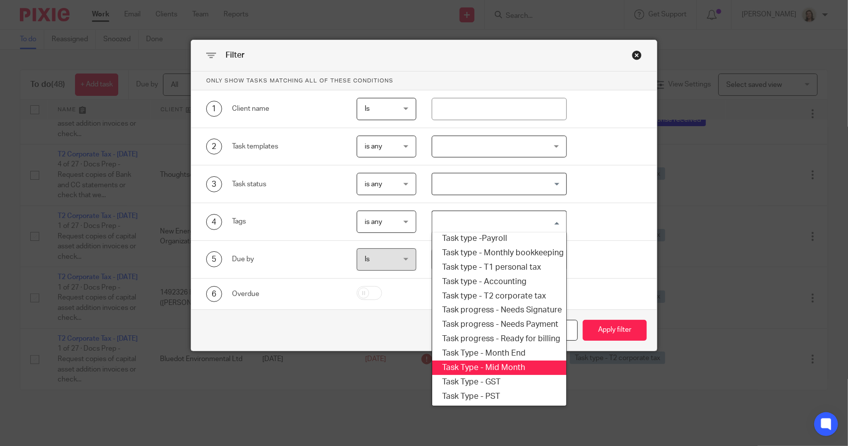
scroll to position [169, 0]
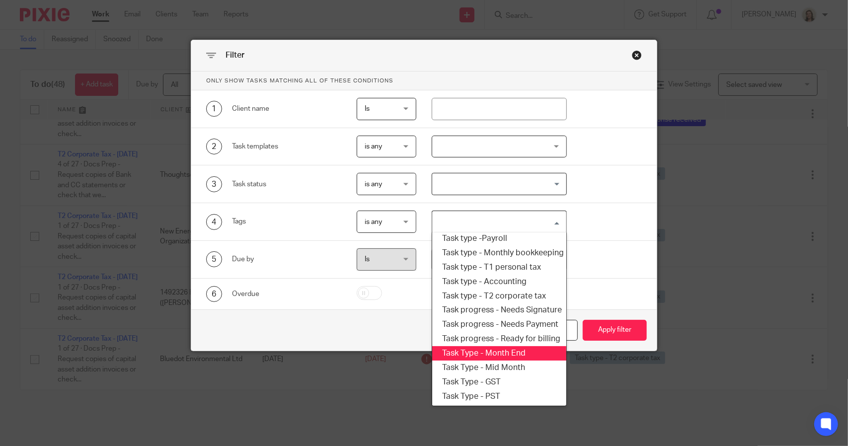
click at [504, 346] on li "Task Type - Month End" at bounding box center [499, 353] width 134 height 14
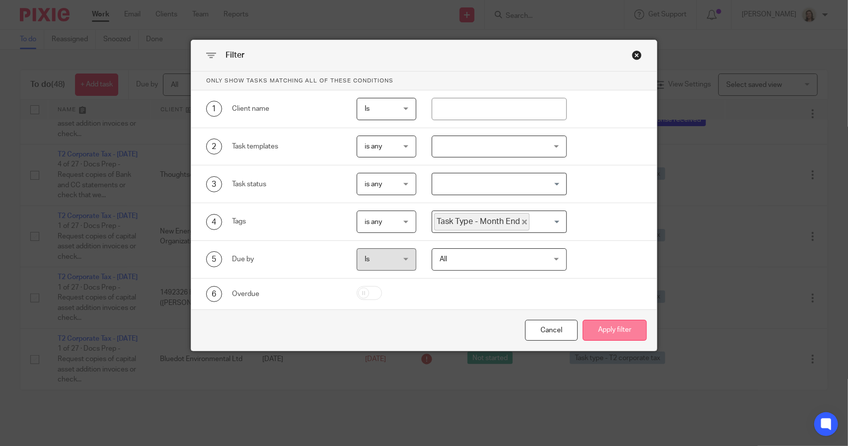
click at [598, 325] on button "Apply filter" at bounding box center [614, 330] width 64 height 21
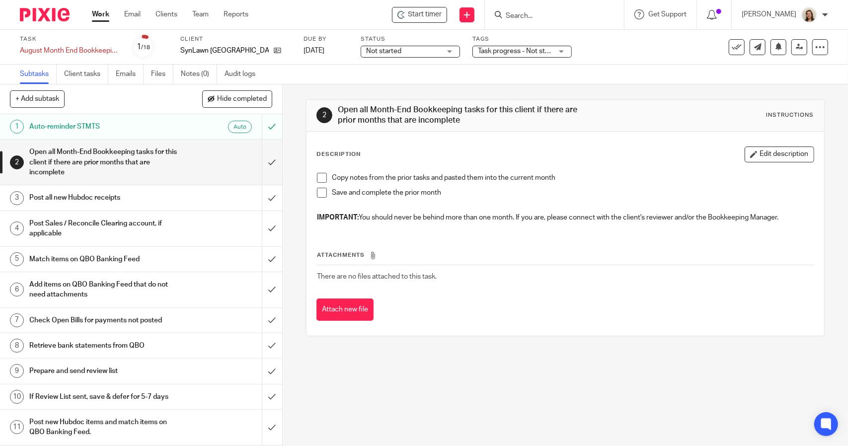
click at [90, 368] on h1 "Prepare and send review list" at bounding box center [103, 370] width 148 height 15
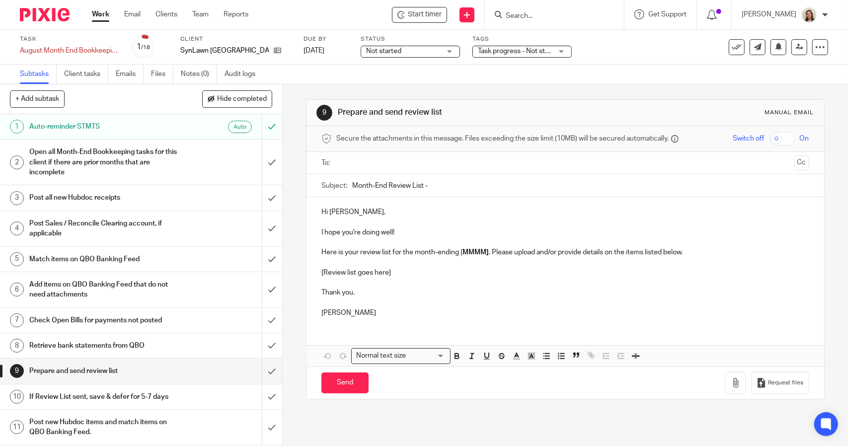
click at [352, 181] on input "Month-End Review List -" at bounding box center [580, 185] width 456 height 22
click at [480, 188] on input "August Month-End Review List -" at bounding box center [580, 185] width 456 height 22
type input "August Month-End Review List"
click at [485, 255] on p "Here is your review list for the month-ending [ MMMM] . Please upload and/or pr…" at bounding box center [564, 252] width 487 height 10
drag, startPoint x: 390, startPoint y: 272, endPoint x: 316, endPoint y: 272, distance: 74.5
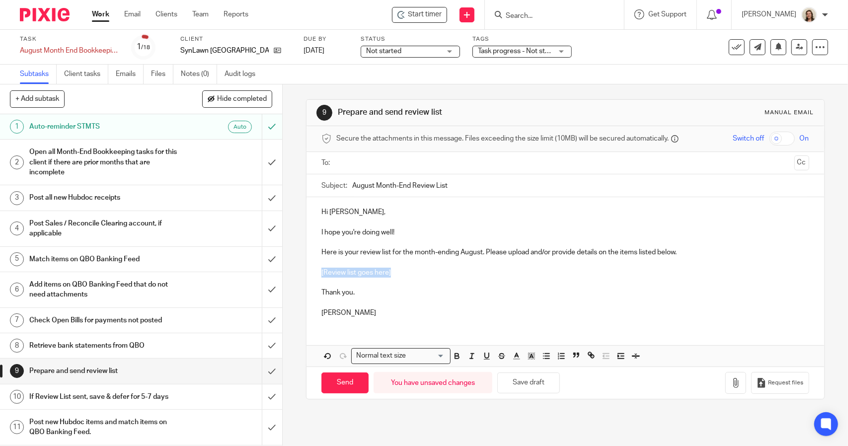
click at [316, 272] on div "Hi Kris, I hope you're doing well! Here is your review list for the month-endin…" at bounding box center [564, 261] width 517 height 128
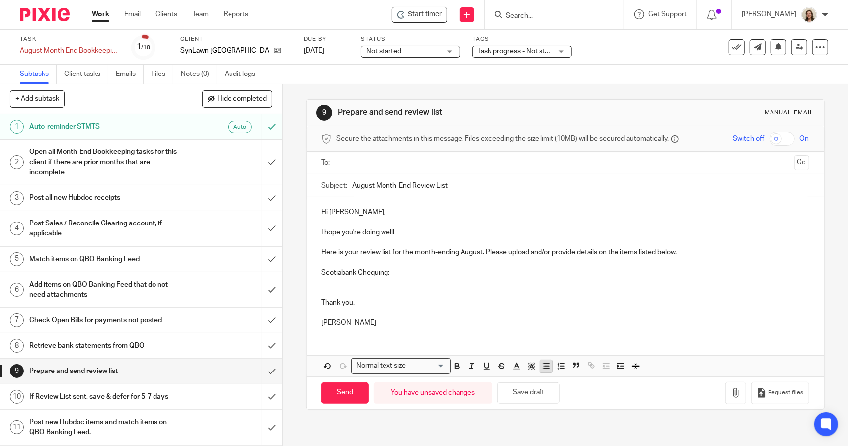
click at [546, 367] on icon "button" at bounding box center [546, 365] width 9 height 9
click at [345, 281] on p at bounding box center [574, 283] width 467 height 10
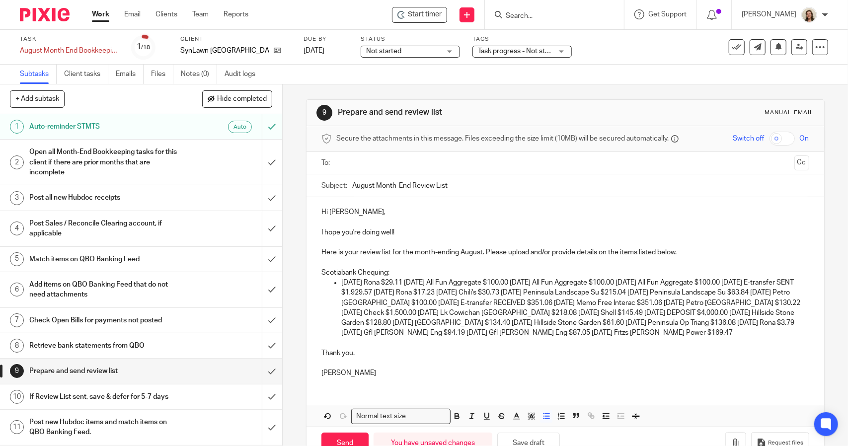
click at [417, 281] on p "08/25/2025 Rona $29.11 08/25/2025 All Fun Aggregate $100.00 08/25/2025 All Fun …" at bounding box center [574, 308] width 467 height 61
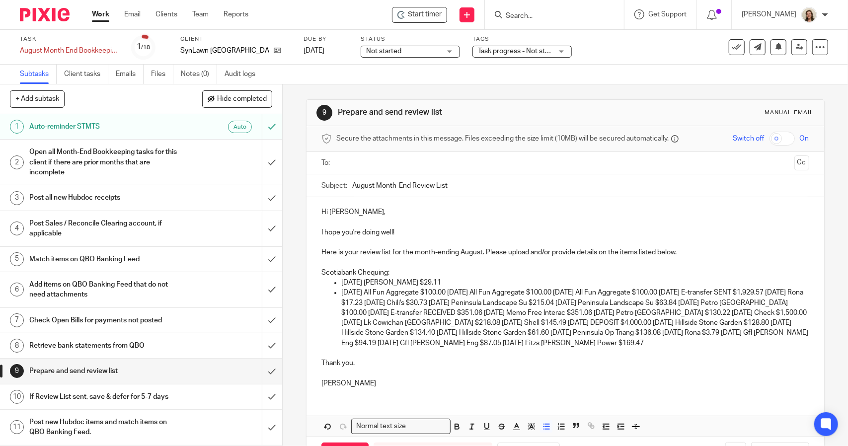
click at [461, 291] on p "08/25/2025 All Fun Aggregate $100.00 08/25/2025 All Fun Aggregate $100.00 08/26…" at bounding box center [574, 317] width 467 height 61
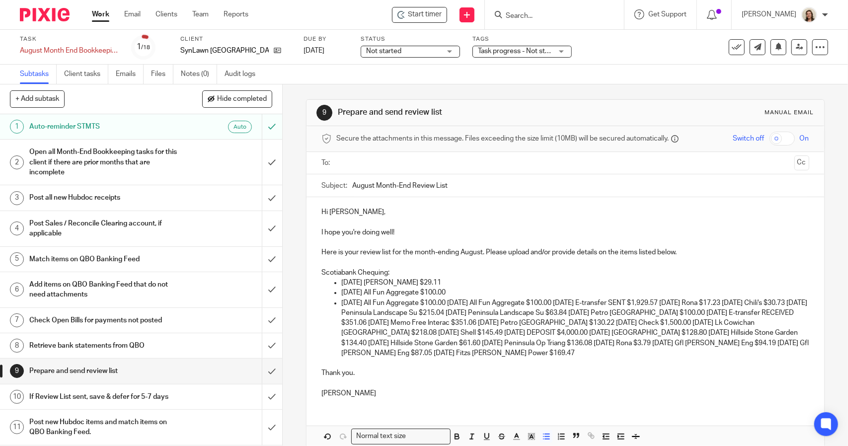
click at [462, 302] on p "08/25/2025 All Fun Aggregate $100.00 08/26/2025 All Fun Aggregate $100.00 08/26…" at bounding box center [574, 328] width 467 height 61
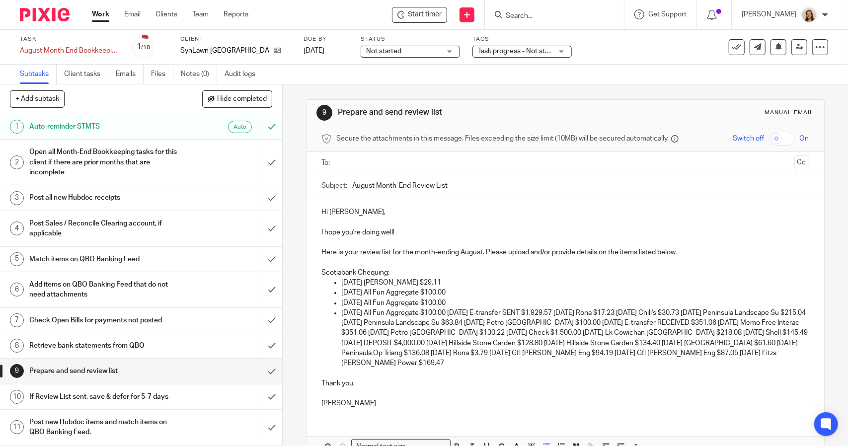
click at [461, 311] on p "08/26/2025 All Fun Aggregate $100.00 08/26/2025 E-transfer SENT $1,929.57 08/27…" at bounding box center [574, 338] width 467 height 61
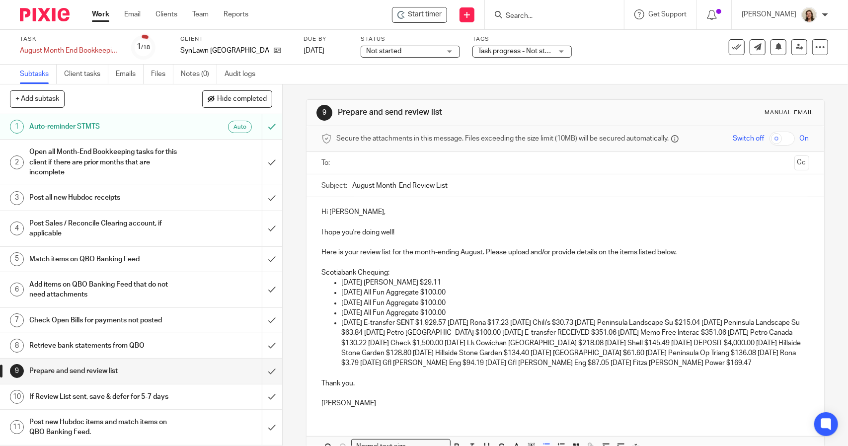
click at [462, 323] on p "08/26/2025 E-transfer SENT $1,929.57 08/27/2025 Rona $17.23 09/02/2025 Chili's …" at bounding box center [574, 343] width 467 height 50
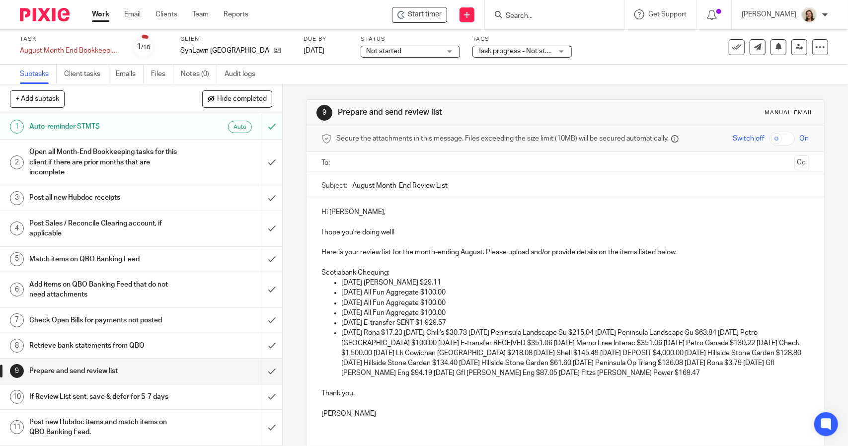
click at [418, 333] on p "08/27/2025 Rona $17.23 09/02/2025 Chili's $30.73 09/03/2025 Peninsula Landscape…" at bounding box center [574, 353] width 467 height 50
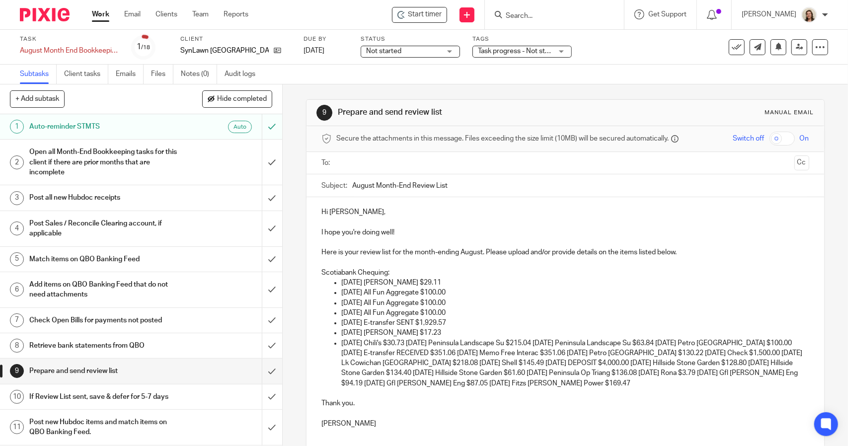
click at [421, 343] on p "09/02/2025 Chili's $30.73 09/03/2025 Peninsula Landscape Su $215.04 09/03/2025 …" at bounding box center [574, 363] width 467 height 50
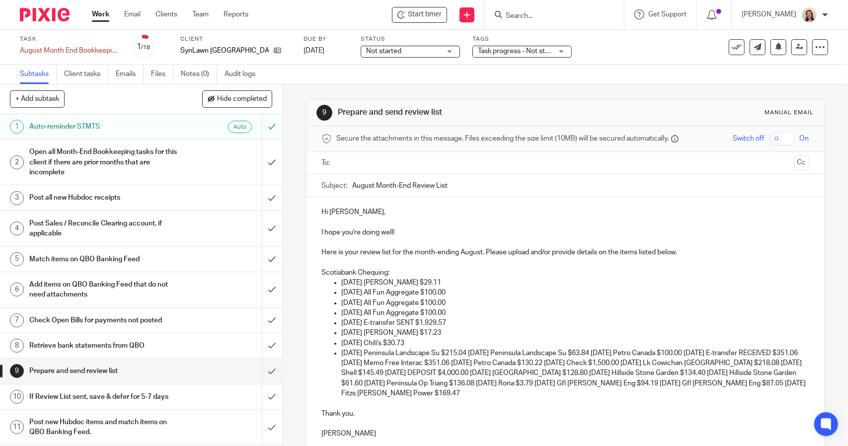
click at [484, 353] on p "09/03/2025 Peninsula Landscape Su $215.04 09/03/2025 Peninsula Landscape Su $63…" at bounding box center [574, 373] width 467 height 50
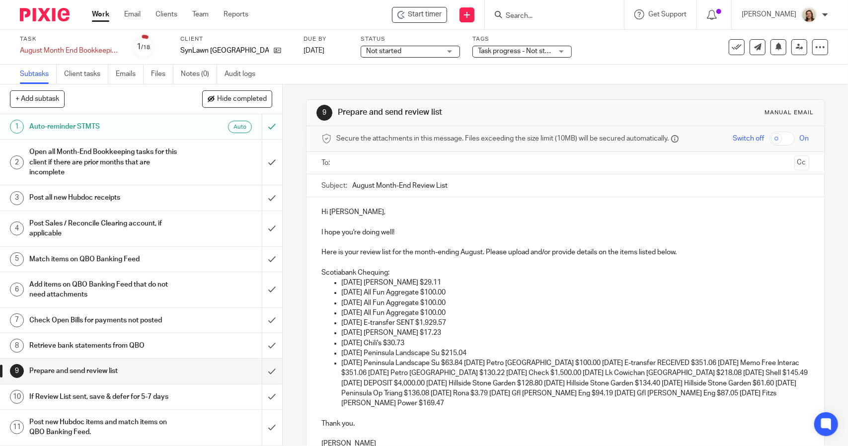
click at [479, 363] on p "09/03/2025 Peninsula Landscape Su $63.84 09/04/2025 Petro Canada $100.00 09/08/…" at bounding box center [574, 383] width 467 height 50
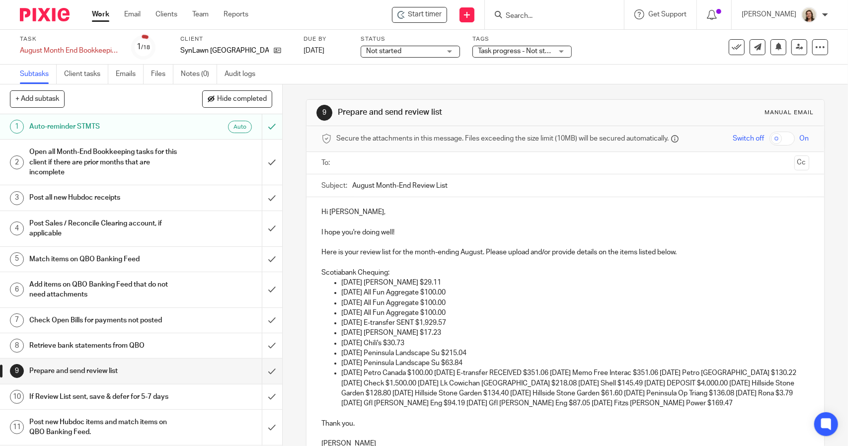
click at [449, 373] on p "09/04/2025 Petro Canada $100.00 09/08/2025 E-transfer RECEIVED $351.06 09/08/20…" at bounding box center [574, 388] width 467 height 40
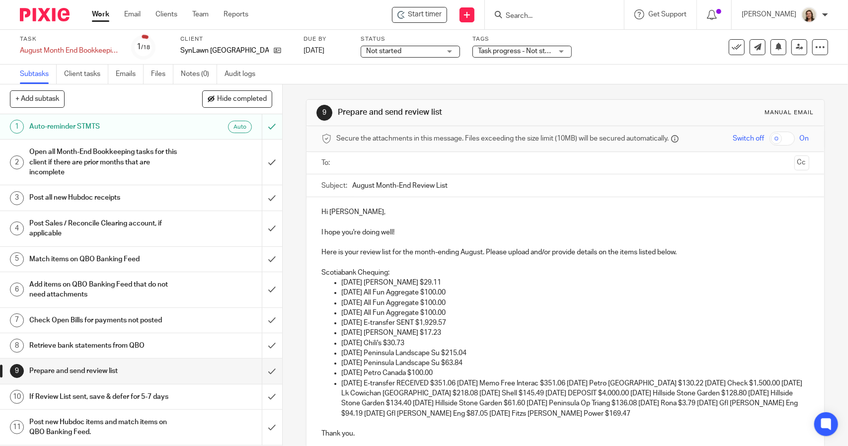
click at [472, 383] on p "09/08/2025 E-transfer RECEIVED $351.06 09/08/2025 Memo Free Interac $351.06 09/…" at bounding box center [574, 398] width 467 height 40
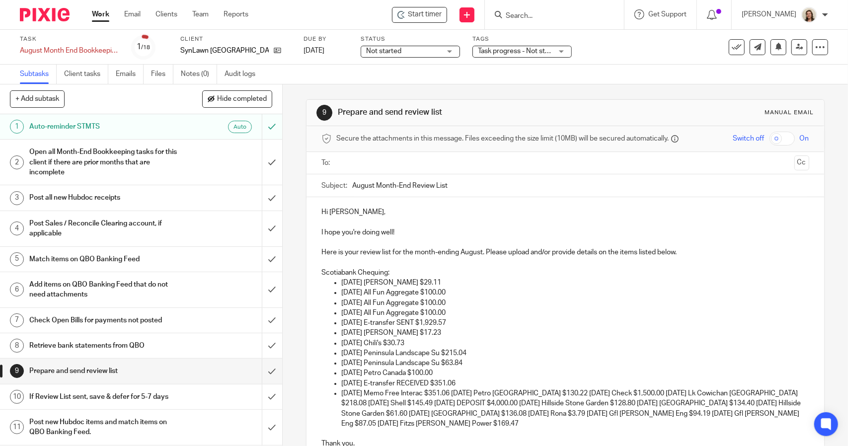
click at [465, 394] on p "09/08/2025 Memo Free Interac $351.06 09/09/2025 Petro Canada $130.22 09/09/2025…" at bounding box center [574, 408] width 467 height 40
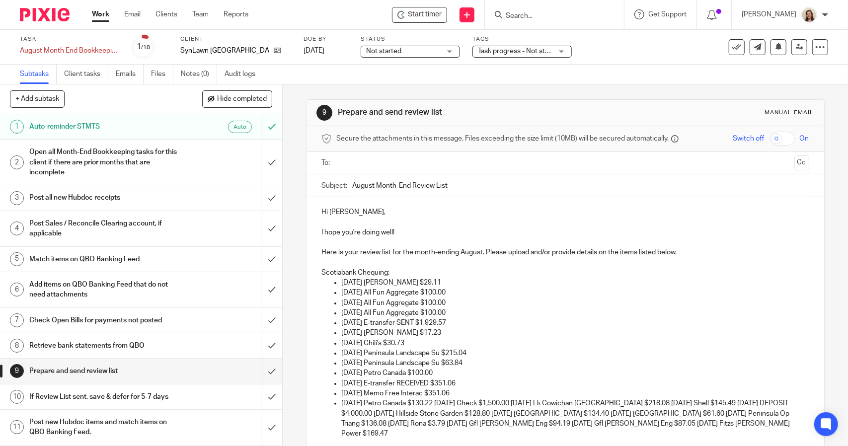
click at [451, 403] on p "09/09/2025 Petro Canada $130.22 09/09/2025 Check $1,500.00 09/09/2025 Lk Cowich…" at bounding box center [574, 418] width 467 height 40
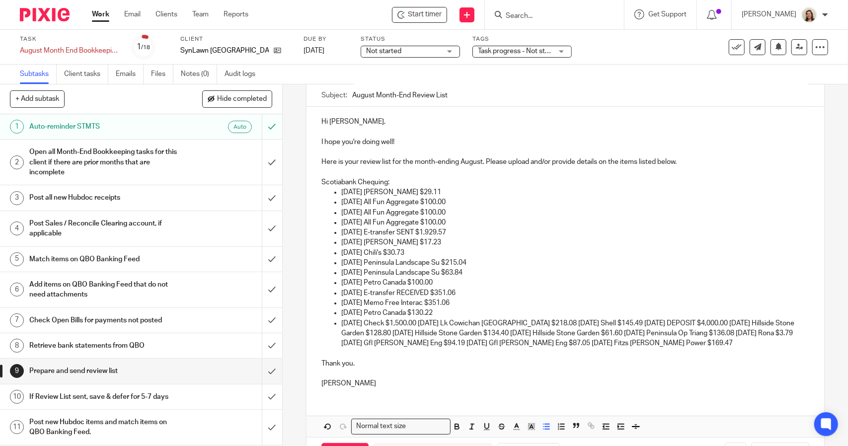
scroll to position [99, 0]
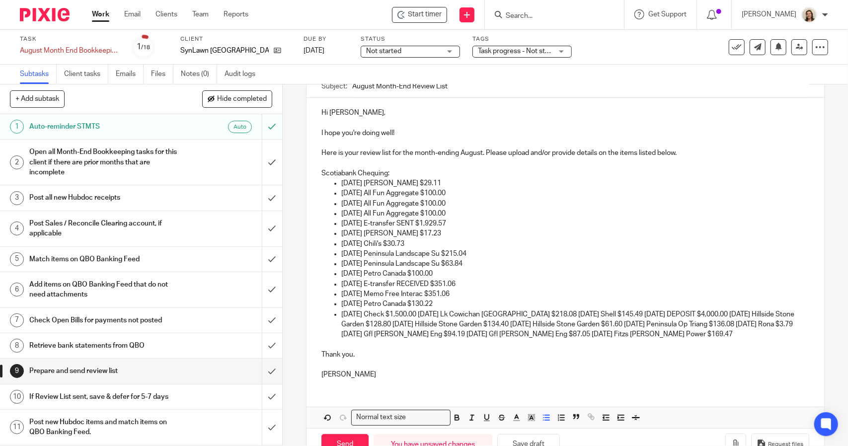
click at [433, 314] on p "09/09/2025 Check $1,500.00 09/09/2025 Lk Cowichan Midisland $218.08 09/11/2025 …" at bounding box center [574, 324] width 467 height 30
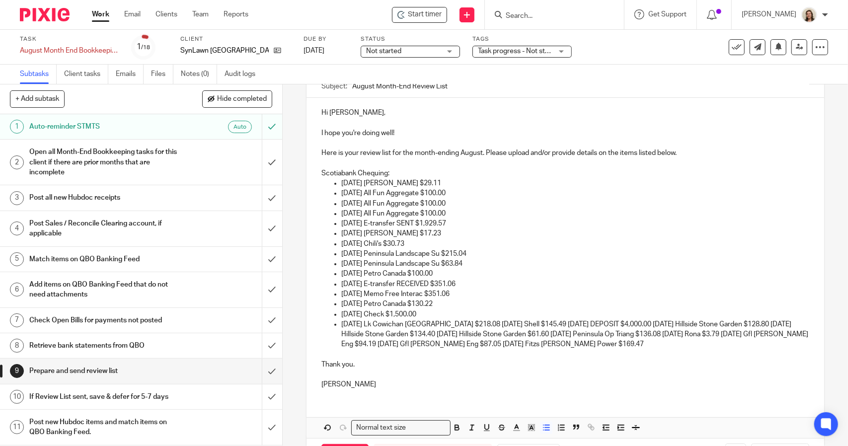
click at [477, 324] on p "09/09/2025 Lk Cowichan Midisland $218.08 09/11/2025 Shell $145.49 09/12/2025 DE…" at bounding box center [574, 334] width 467 height 30
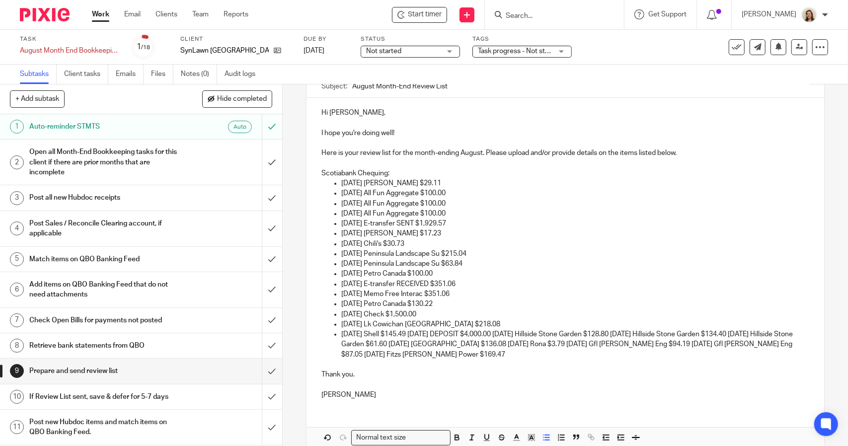
click at [423, 335] on p "09/11/2025 Shell $145.49 09/12/2025 DEPOSIT $4,000.00 09/15/2025 Hillside Stone…" at bounding box center [574, 344] width 467 height 30
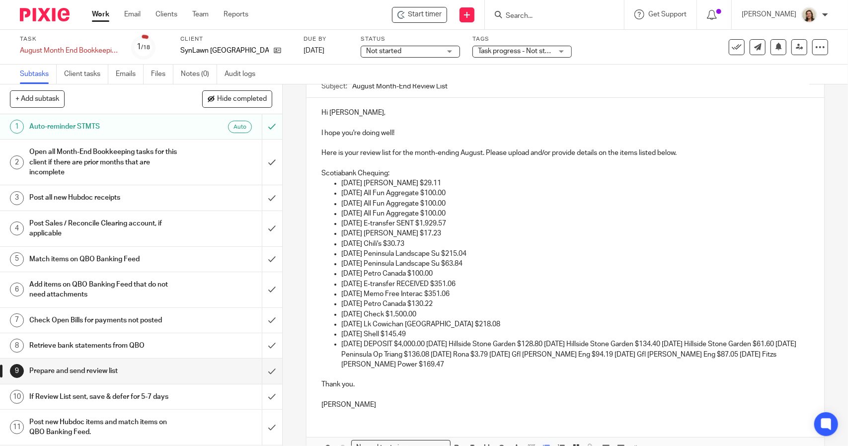
click at [441, 344] on p "09/12/2025 DEPOSIT $4,000.00 09/15/2025 Hillside Stone Garden $128.80 09/15/202…" at bounding box center [574, 354] width 467 height 30
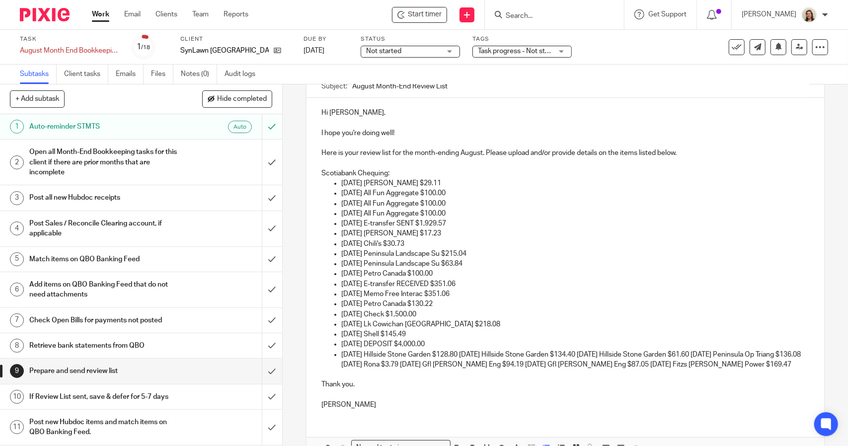
click at [474, 354] on p "09/15/2025 Hillside Stone Garden $128.80 09/15/2025 Hillside Stone Garden $134.…" at bounding box center [574, 360] width 467 height 20
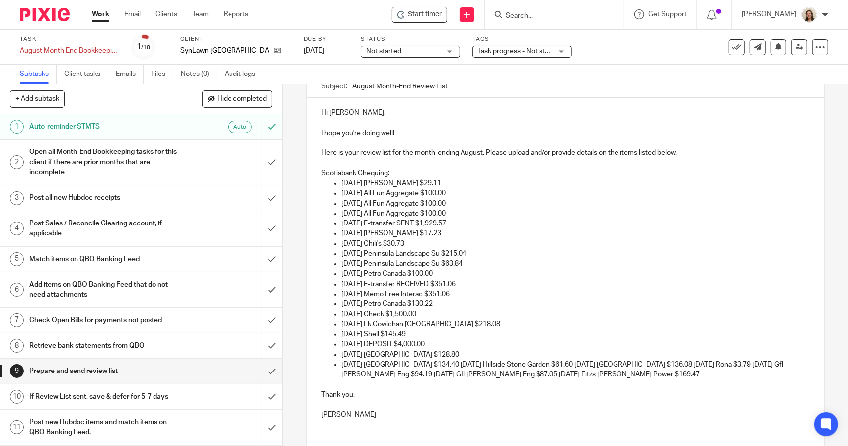
click at [475, 364] on p "09/15/2025 Hillside Stone Garden $134.40 09/16/2025 Hillside Stone Garden $61.6…" at bounding box center [574, 369] width 467 height 20
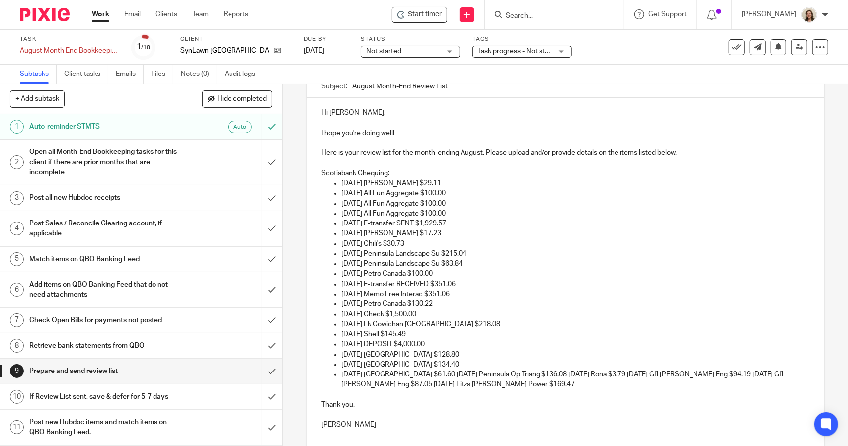
click at [469, 375] on p "09/16/2025 Hillside Stone Garden $61.60 09/16/2025 Peninsula Op Triang $136.08 …" at bounding box center [574, 379] width 467 height 20
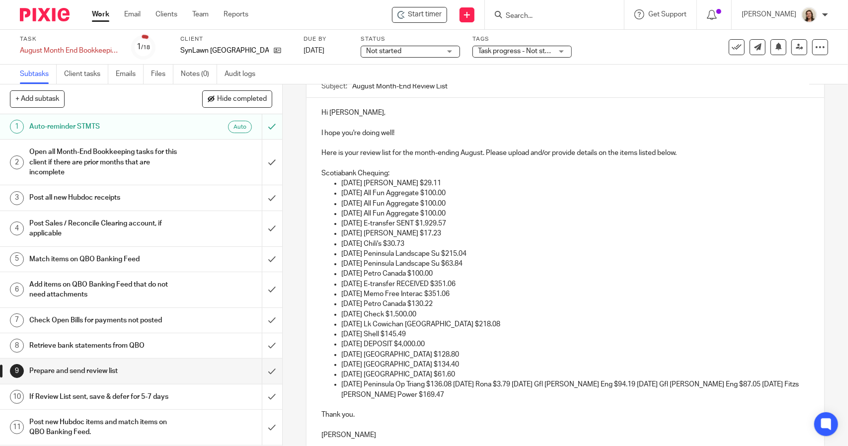
click at [468, 383] on p "09/16/2025 Peninsula Op Triang $136.08 09/17/2025 Rona $3.79 09/18/2025 Gfl Hen…" at bounding box center [574, 389] width 467 height 20
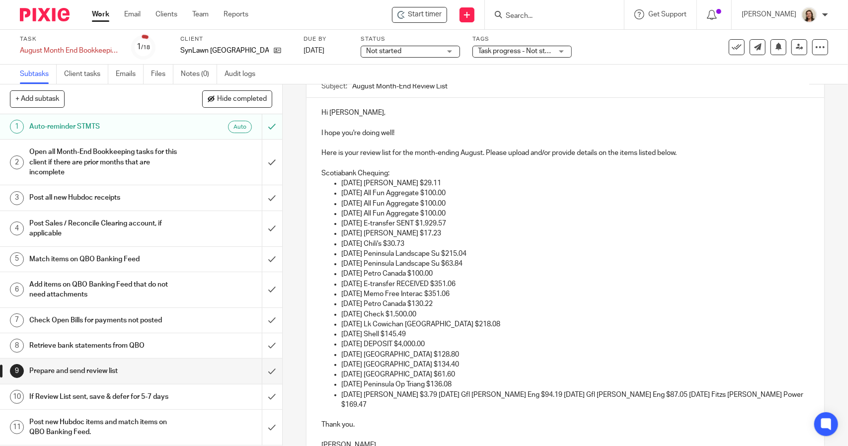
click at [415, 394] on p "09/17/2025 Rona $3.79 09/18/2025 Gfl Henry Eng $94.19 09/18/2025 Gfl Henry Eng …" at bounding box center [574, 400] width 467 height 20
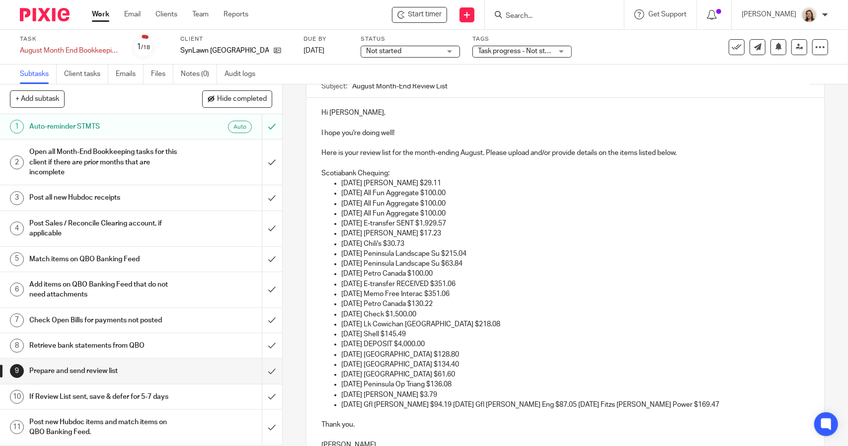
click at [446, 405] on p "09/18/2025 Gfl Henry Eng $94.19 09/18/2025 Gfl Henry Eng $87.05 09/18/2025 Fitz…" at bounding box center [574, 405] width 467 height 10
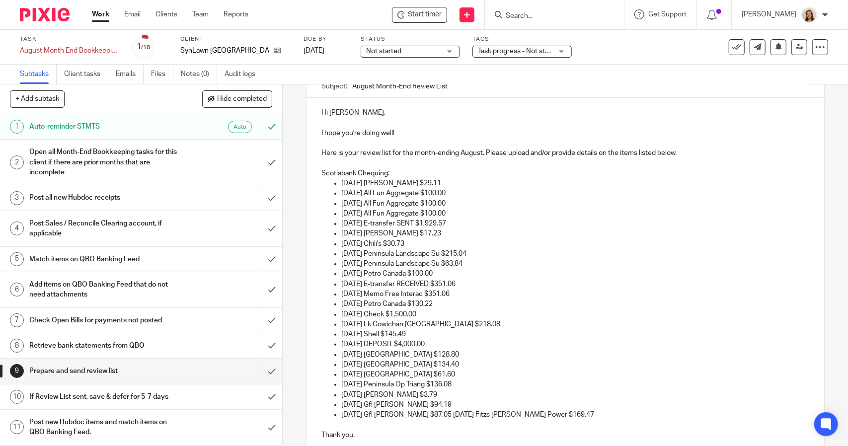
click at [444, 416] on p "09/18/2025 Gfl Henry Eng $87.05 09/18/2025 Fitzs Walker Power $169.47" at bounding box center [574, 415] width 467 height 10
drag, startPoint x: 391, startPoint y: 174, endPoint x: 310, endPoint y: 174, distance: 80.4
click at [310, 174] on div "Hi Kris, I hope you're doing well! Here is your review list for the month-endin…" at bounding box center [564, 288] width 517 height 380
click at [573, 176] on p "Scotiabank Chequing:" at bounding box center [564, 173] width 487 height 10
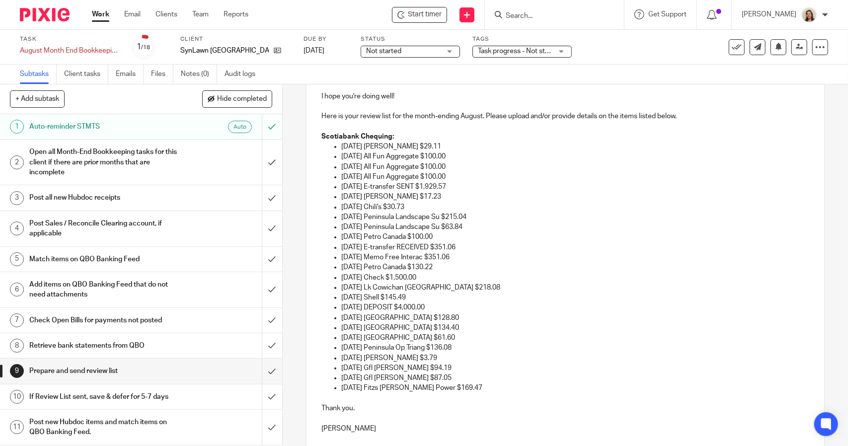
scroll to position [149, 0]
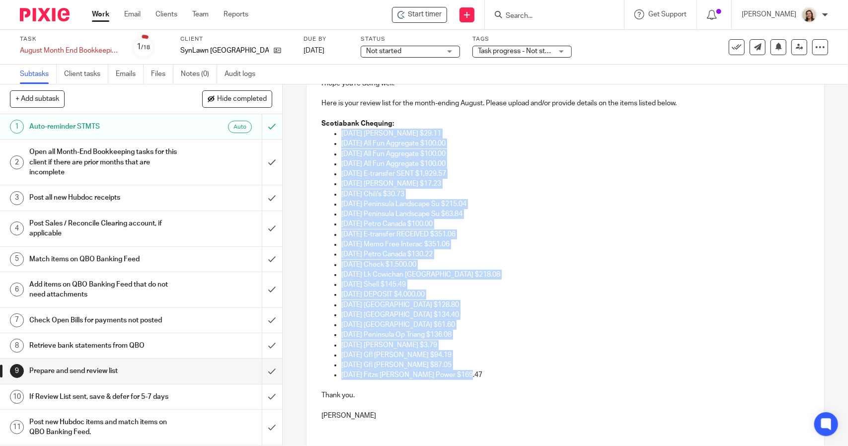
drag, startPoint x: 466, startPoint y: 376, endPoint x: 299, endPoint y: 137, distance: 291.3
click at [299, 137] on div "9 Prepare and send review list Manual email Secure the attachments in this mess…" at bounding box center [565, 264] width 565 height 361
click at [475, 129] on p "08/25/2025 Rona $29.11" at bounding box center [574, 134] width 467 height 10
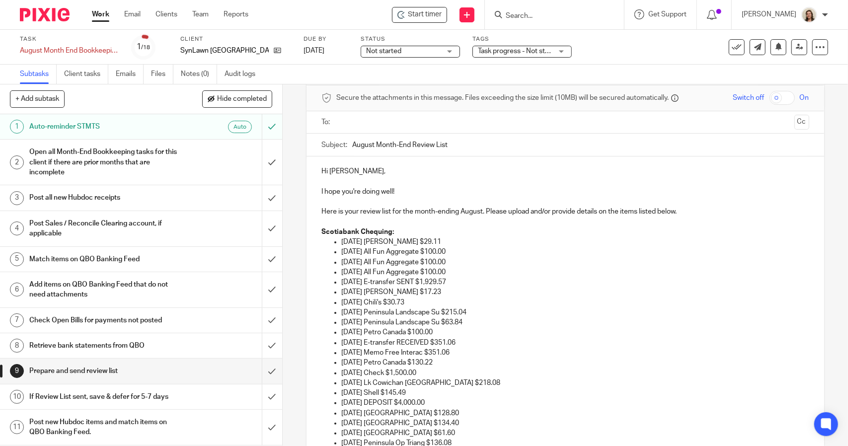
scroll to position [50, 0]
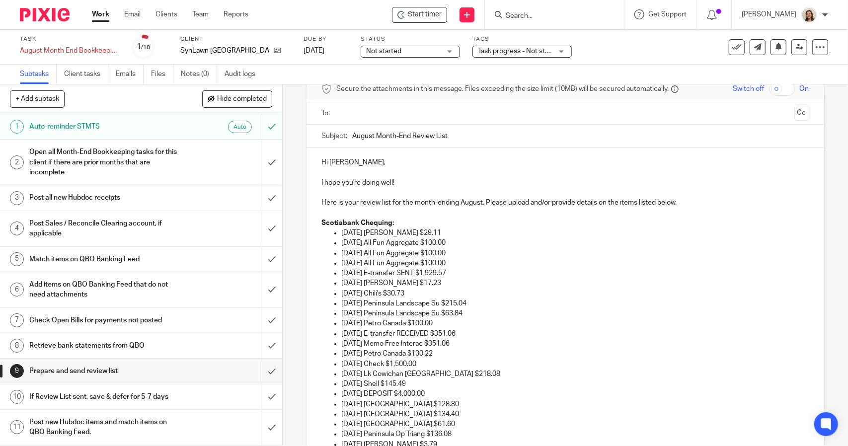
click at [420, 181] on p "I hope you're doing well!" at bounding box center [564, 183] width 487 height 10
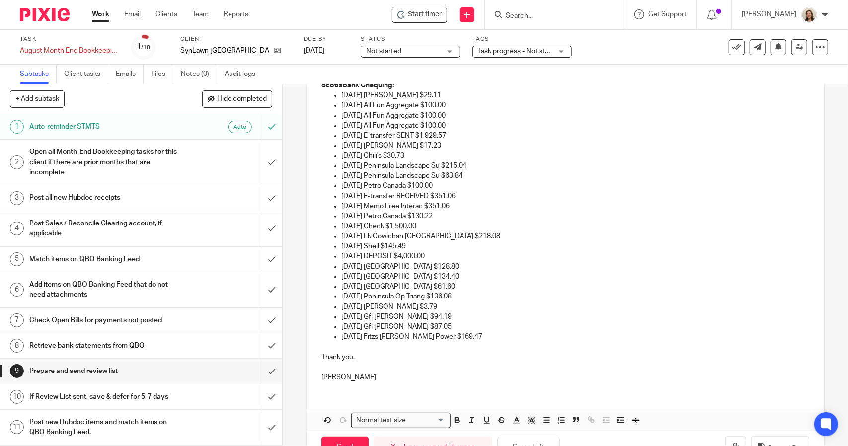
scroll to position [218, 0]
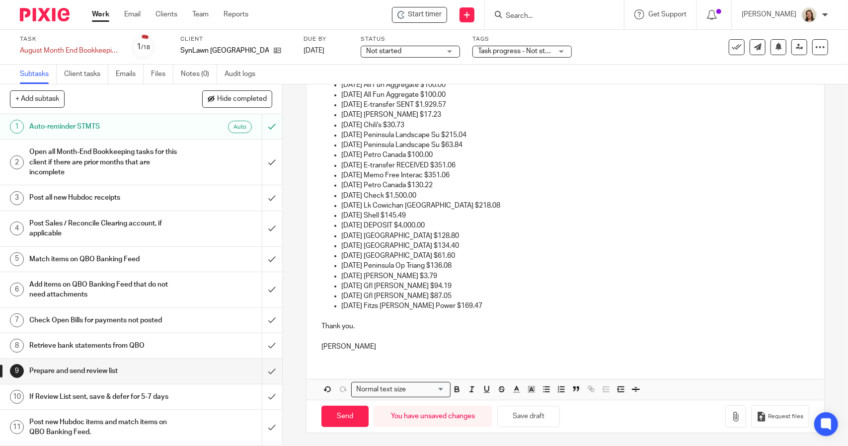
click at [330, 337] on p at bounding box center [564, 336] width 487 height 10
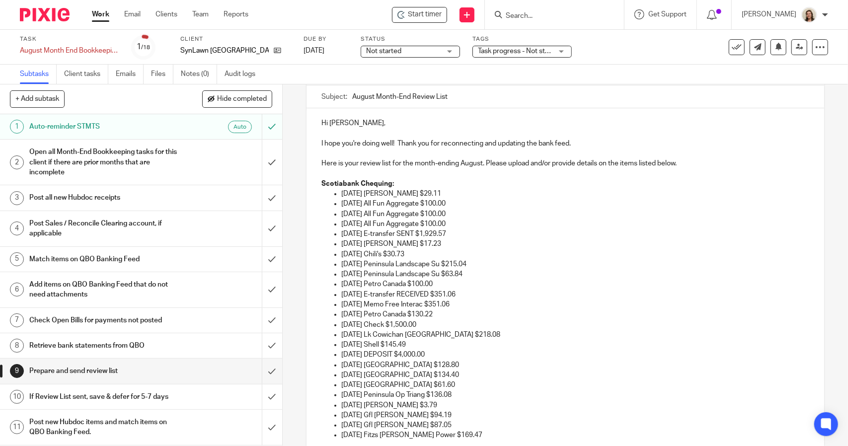
scroll to position [0, 0]
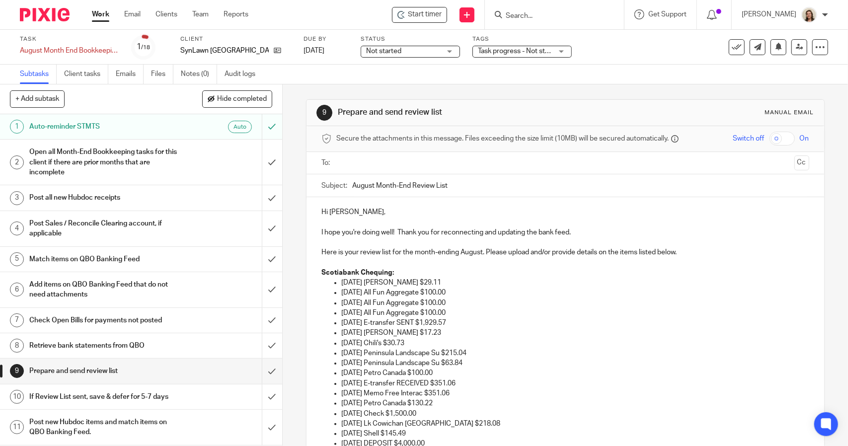
click at [527, 255] on p "Here is your review list for the month-ending August. Please upload and/or prov…" at bounding box center [564, 252] width 487 height 10
click at [539, 263] on p at bounding box center [564, 263] width 487 height 10
click at [361, 161] on input "text" at bounding box center [565, 162] width 450 height 11
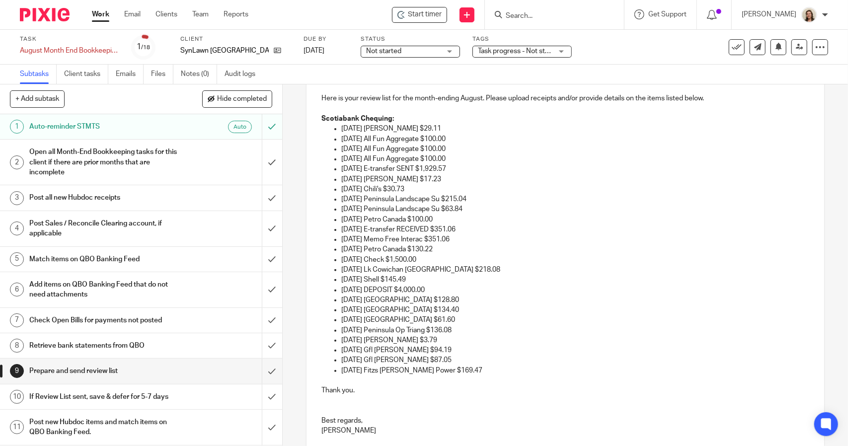
scroll to position [240, 0]
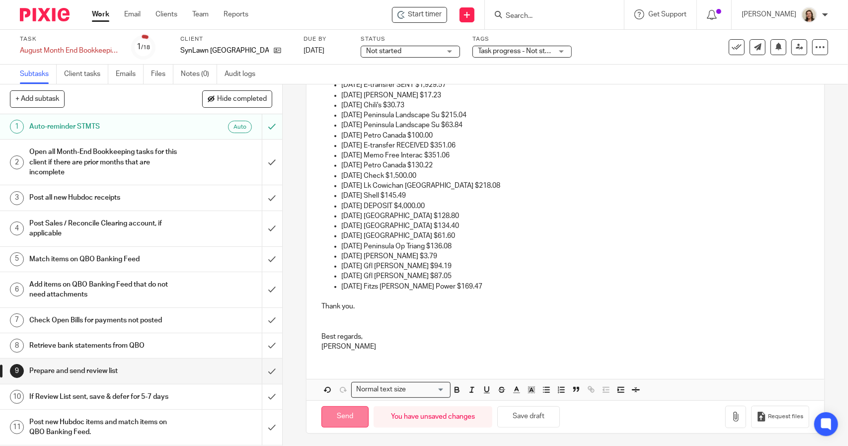
click at [346, 416] on input "Send" at bounding box center [344, 416] width 47 height 21
type input "Sent"
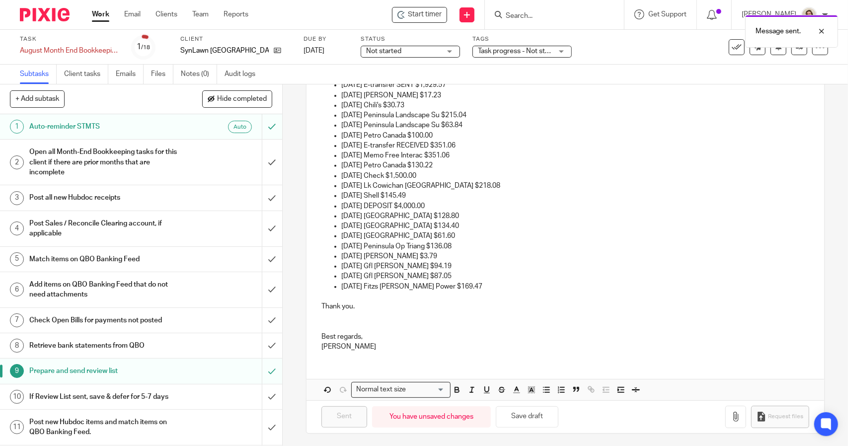
click at [106, 156] on h1 "Open all Month-End Bookkeeping tasks for this client if there are prior months …" at bounding box center [103, 161] width 148 height 35
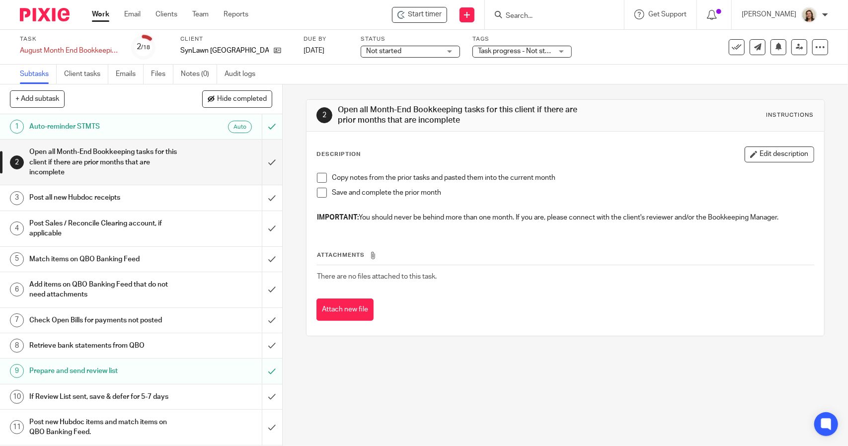
click at [319, 180] on span at bounding box center [322, 178] width 10 height 10
click at [322, 193] on span at bounding box center [322, 193] width 10 height 10
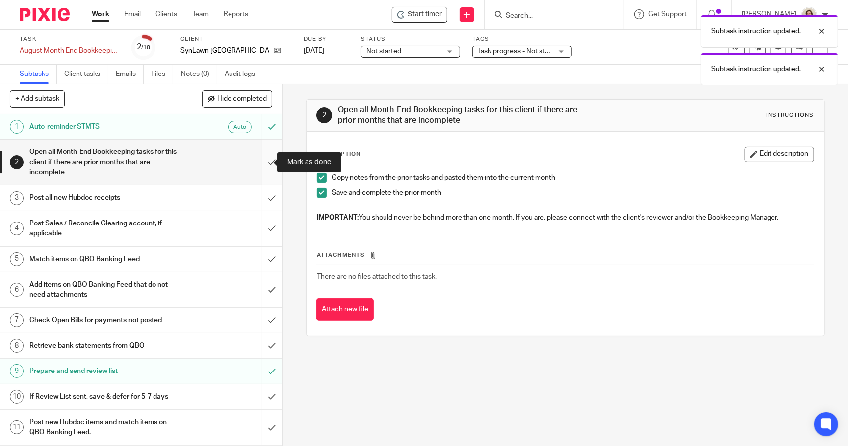
click at [262, 166] on input "submit" at bounding box center [141, 162] width 282 height 45
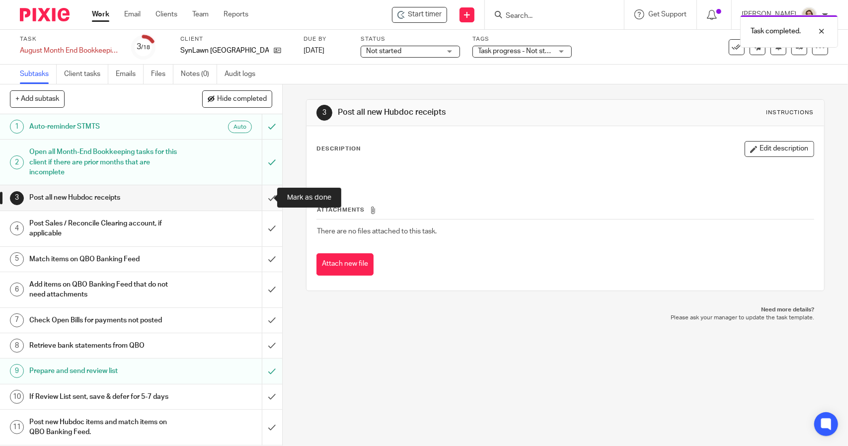
click at [262, 193] on input "submit" at bounding box center [141, 197] width 282 height 25
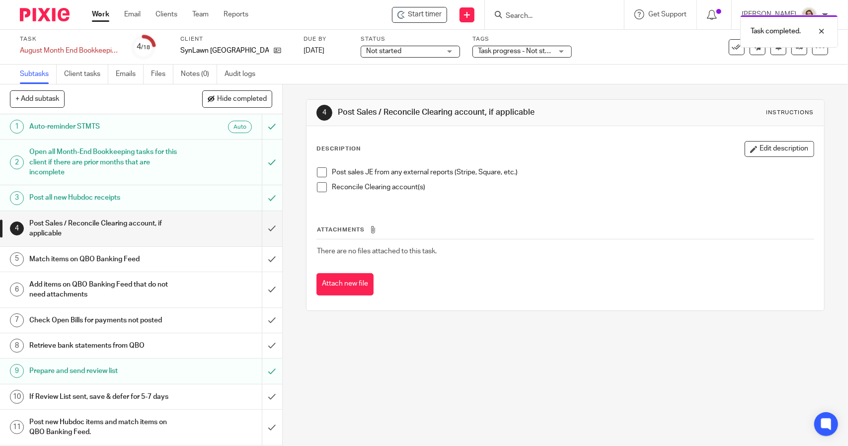
click at [318, 171] on span at bounding box center [322, 172] width 10 height 10
click at [319, 190] on span at bounding box center [322, 187] width 10 height 10
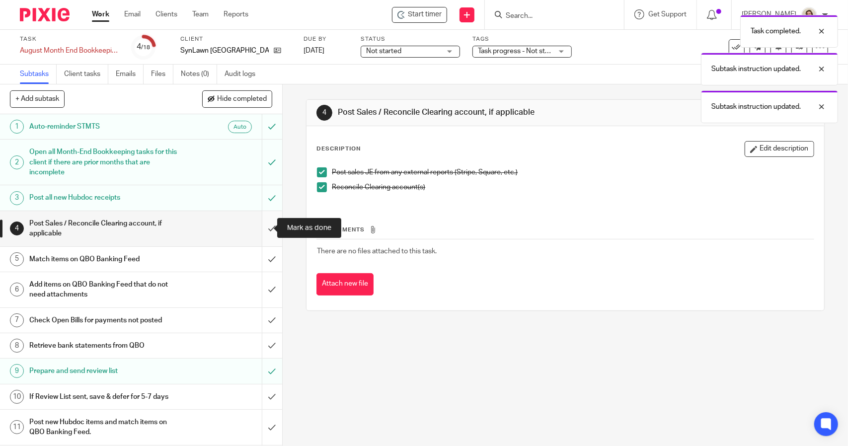
click at [268, 228] on input "submit" at bounding box center [141, 228] width 282 height 35
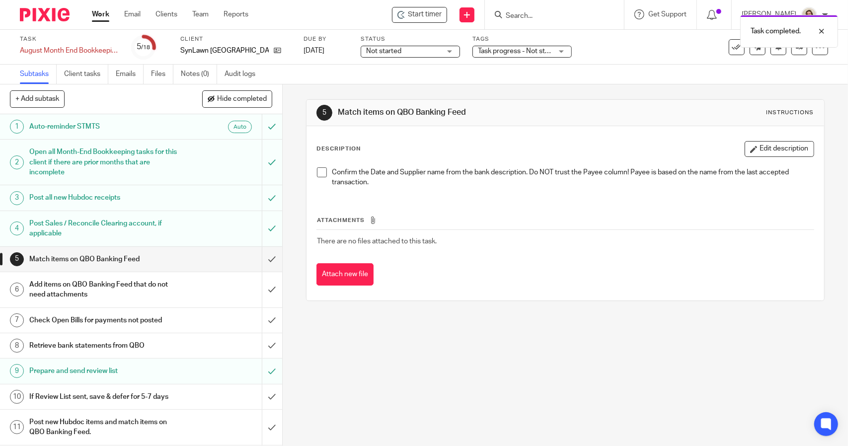
click at [318, 171] on span at bounding box center [322, 172] width 10 height 10
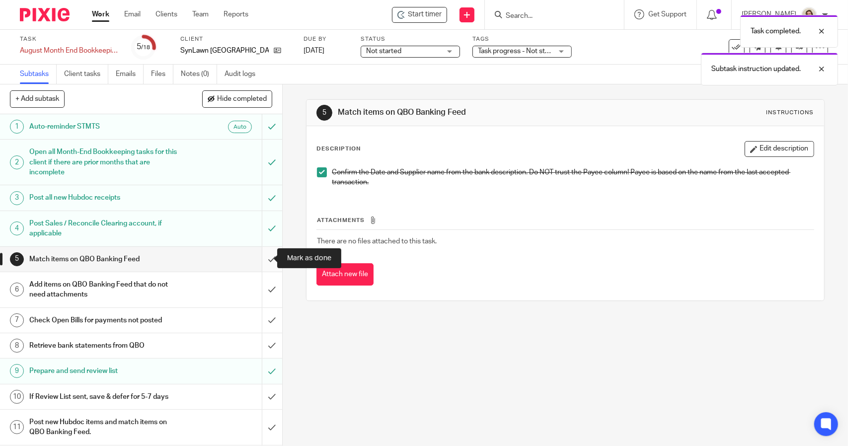
click at [262, 260] on input "submit" at bounding box center [141, 259] width 282 height 25
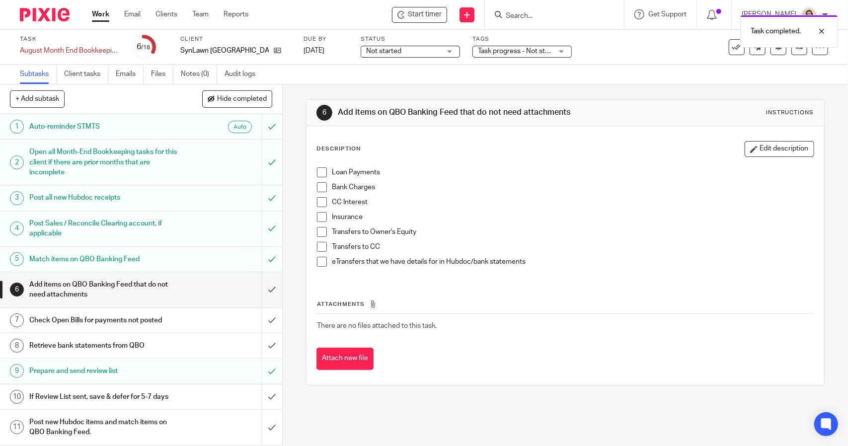
click at [318, 170] on span at bounding box center [322, 172] width 10 height 10
click at [318, 187] on span at bounding box center [322, 187] width 10 height 10
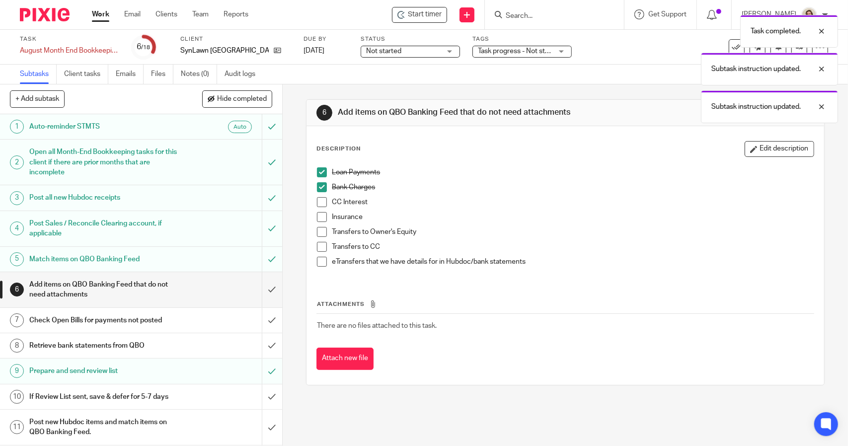
click at [321, 201] on span at bounding box center [322, 202] width 10 height 10
click at [320, 214] on span at bounding box center [322, 217] width 10 height 10
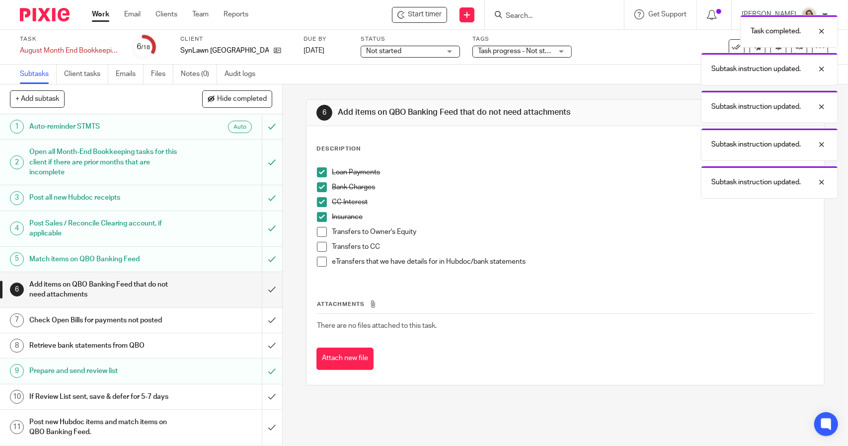
click at [317, 232] on span at bounding box center [322, 232] width 10 height 10
click at [319, 246] on span at bounding box center [322, 247] width 10 height 10
click at [318, 258] on span at bounding box center [322, 262] width 10 height 10
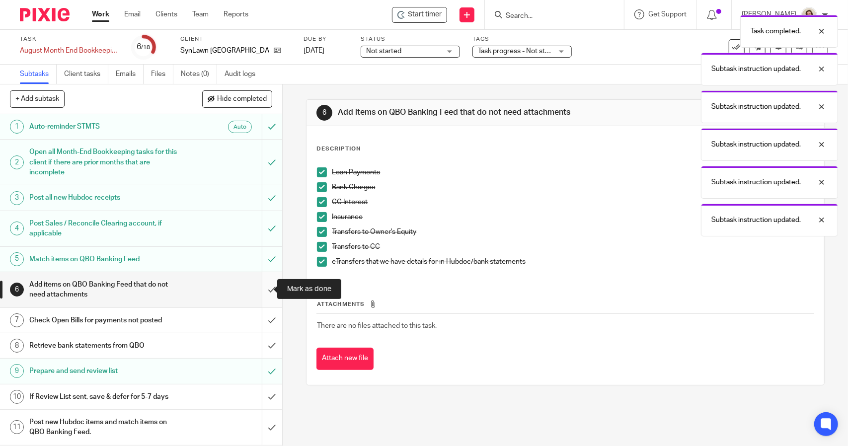
click at [261, 293] on input "submit" at bounding box center [141, 289] width 282 height 35
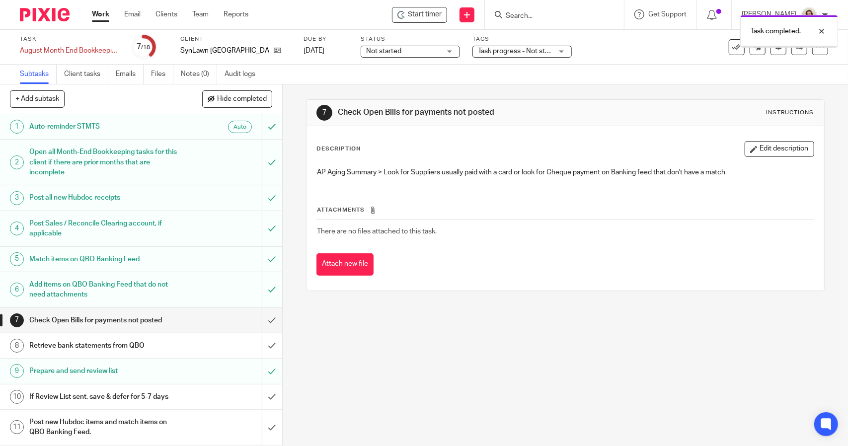
click at [389, 51] on span "Not started" at bounding box center [383, 51] width 35 height 7
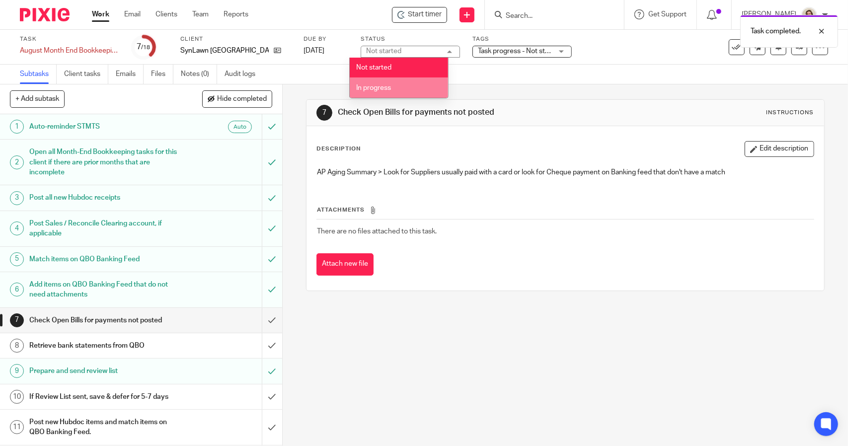
click at [387, 81] on li "In progress" at bounding box center [399, 87] width 98 height 20
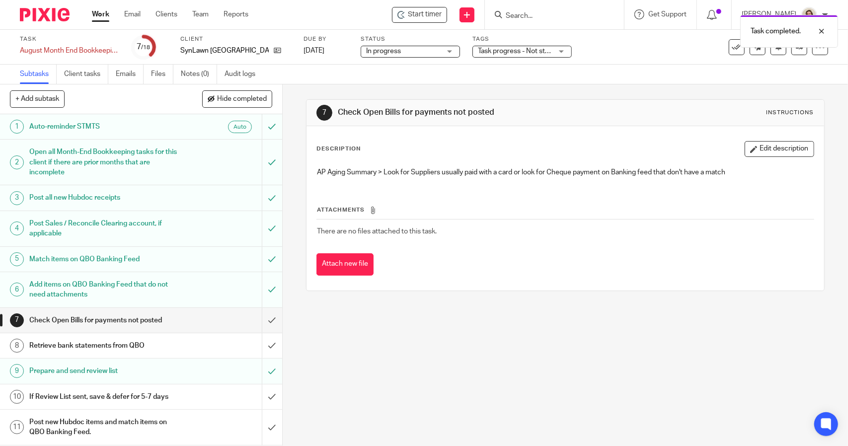
click at [491, 49] on span "Task progress - Not started + 2" at bounding box center [525, 51] width 94 height 7
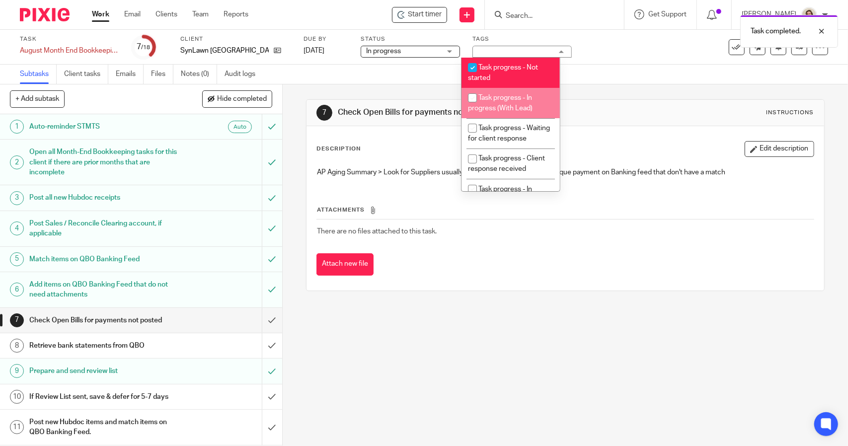
drag, startPoint x: 502, startPoint y: 116, endPoint x: 502, endPoint y: 103, distance: 12.4
click at [502, 115] on li "Task progress - In progress (With Lead)" at bounding box center [510, 103] width 98 height 30
checkbox input "true"
click at [502, 73] on li "Task progress - Not started" at bounding box center [510, 73] width 98 height 30
checkbox input "false"
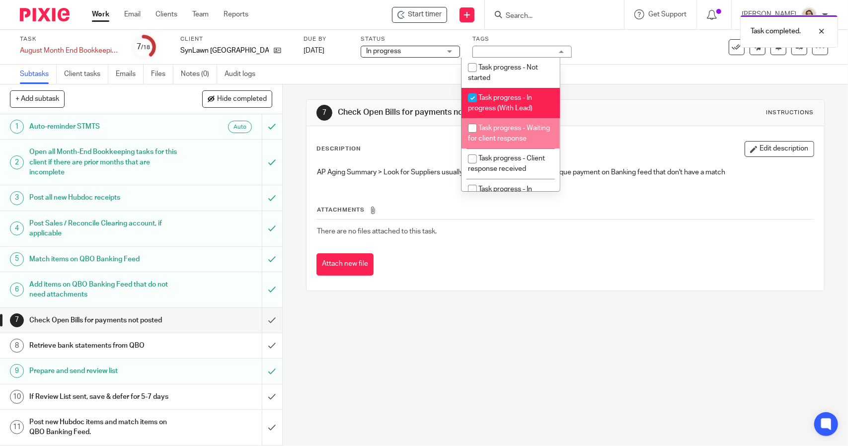
click at [508, 133] on li "Task progress - Waiting for client response" at bounding box center [510, 133] width 98 height 30
checkbox input "true"
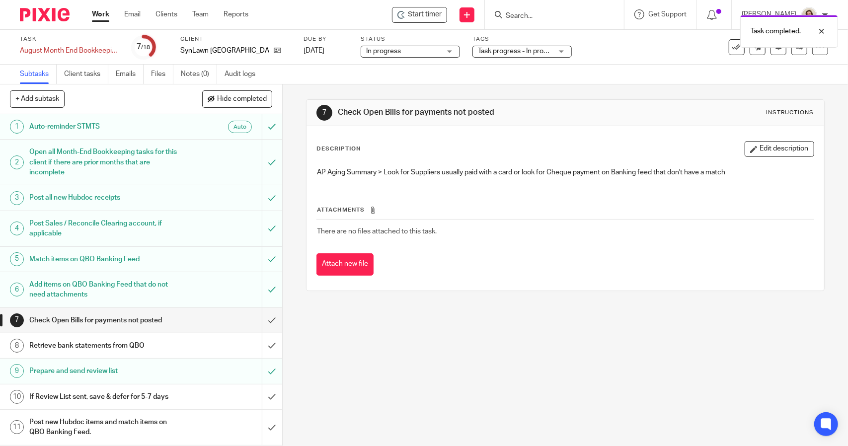
click at [589, 96] on div "7 Check Open Bills for payments not posted Instructions Description Edit descri…" at bounding box center [565, 194] width 518 height 221
click at [262, 319] on input "submit" at bounding box center [141, 320] width 282 height 25
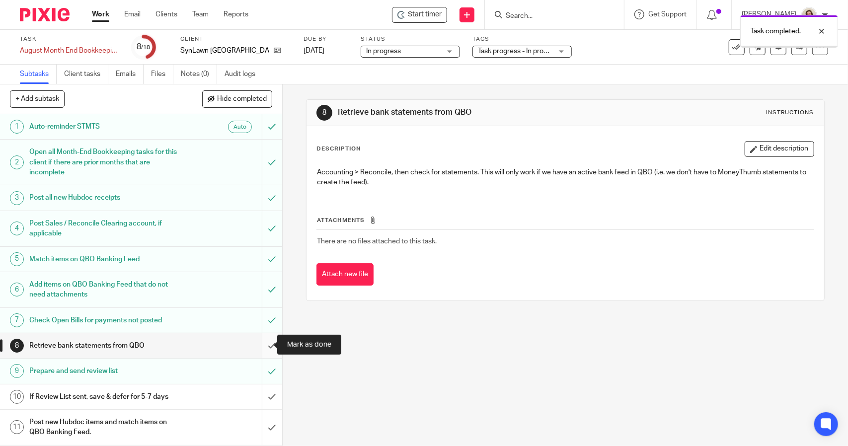
click at [256, 342] on input "submit" at bounding box center [141, 345] width 282 height 25
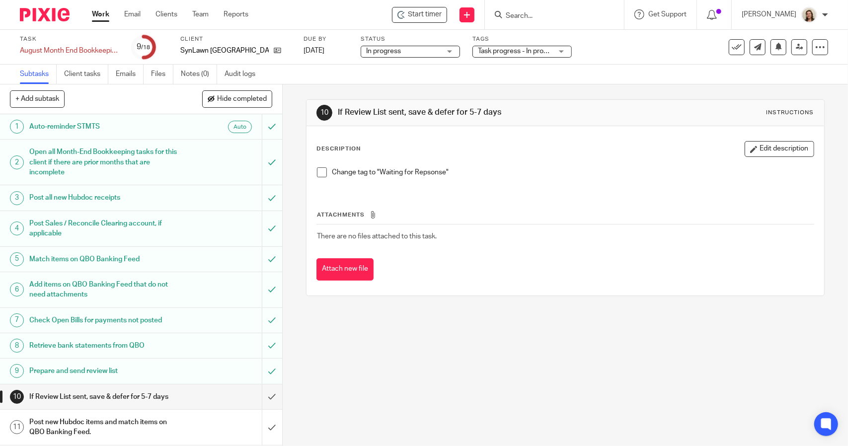
scroll to position [50, 0]
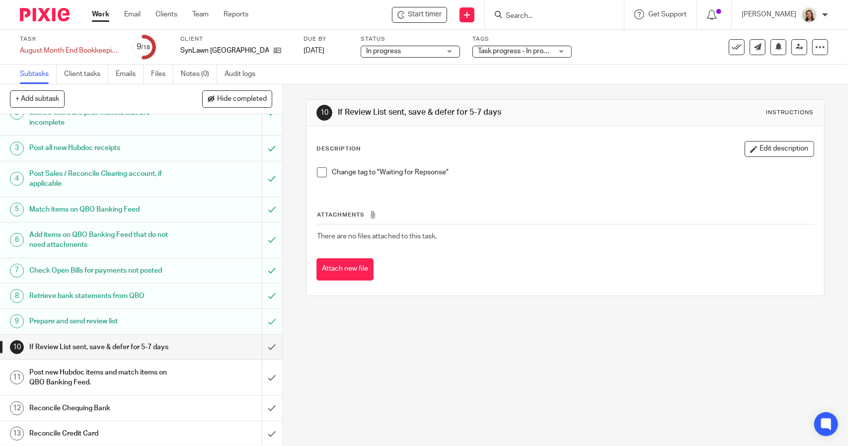
click at [317, 173] on span at bounding box center [322, 172] width 10 height 10
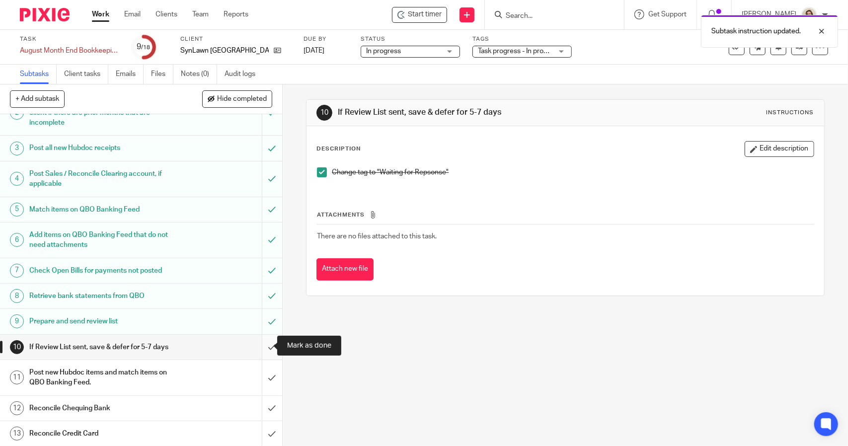
click at [263, 344] on input "submit" at bounding box center [141, 347] width 282 height 25
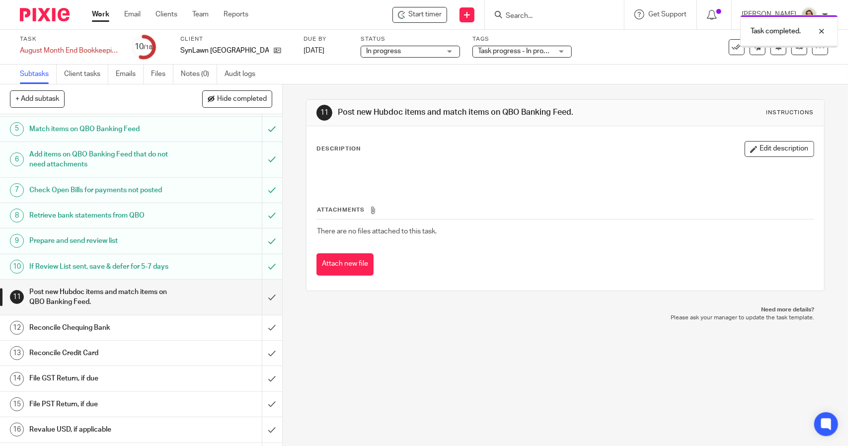
scroll to position [149, 0]
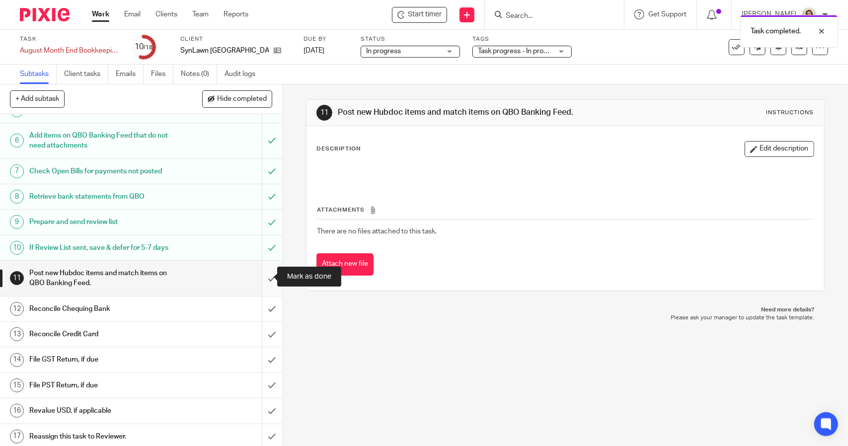
click at [267, 274] on input "submit" at bounding box center [141, 278] width 282 height 35
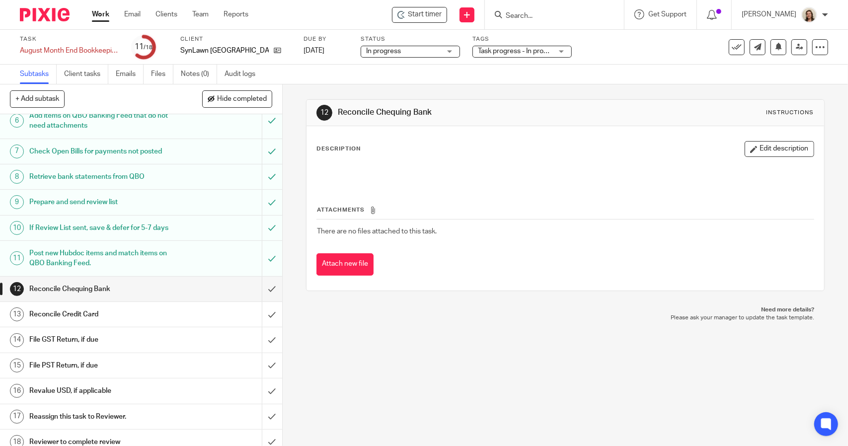
scroll to position [175, 0]
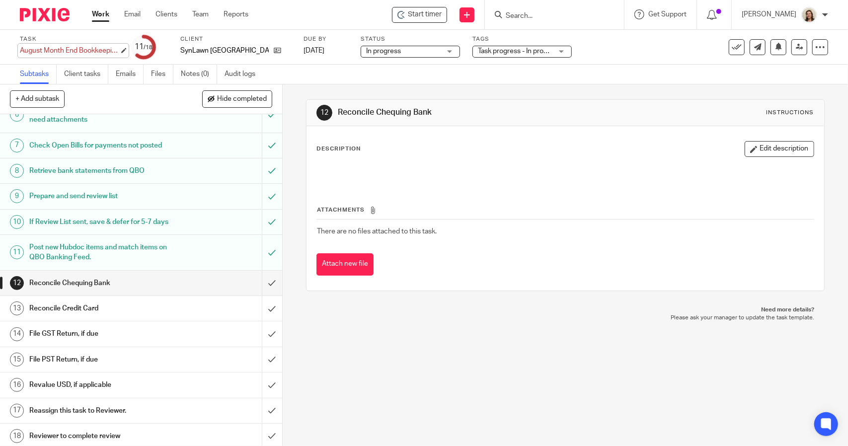
click at [70, 51] on div "August Month End Bookkeeping Save August Month End Bookkeeping" at bounding box center [69, 51] width 99 height 10
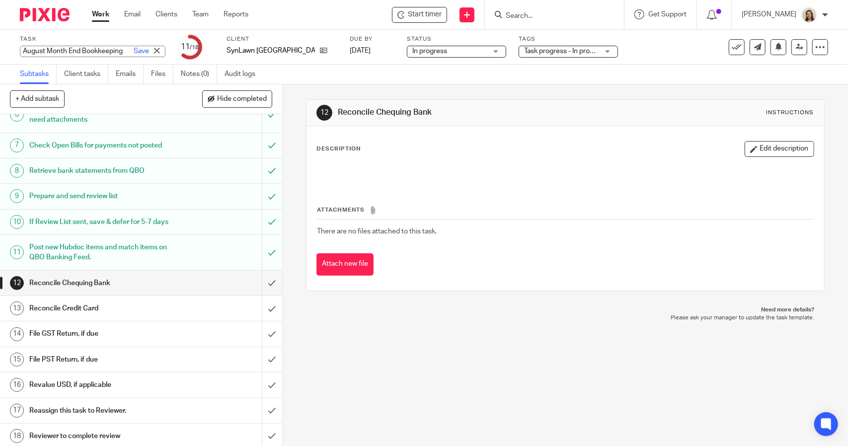
scroll to position [0, 0]
